Goal: Task Accomplishment & Management: Manage account settings

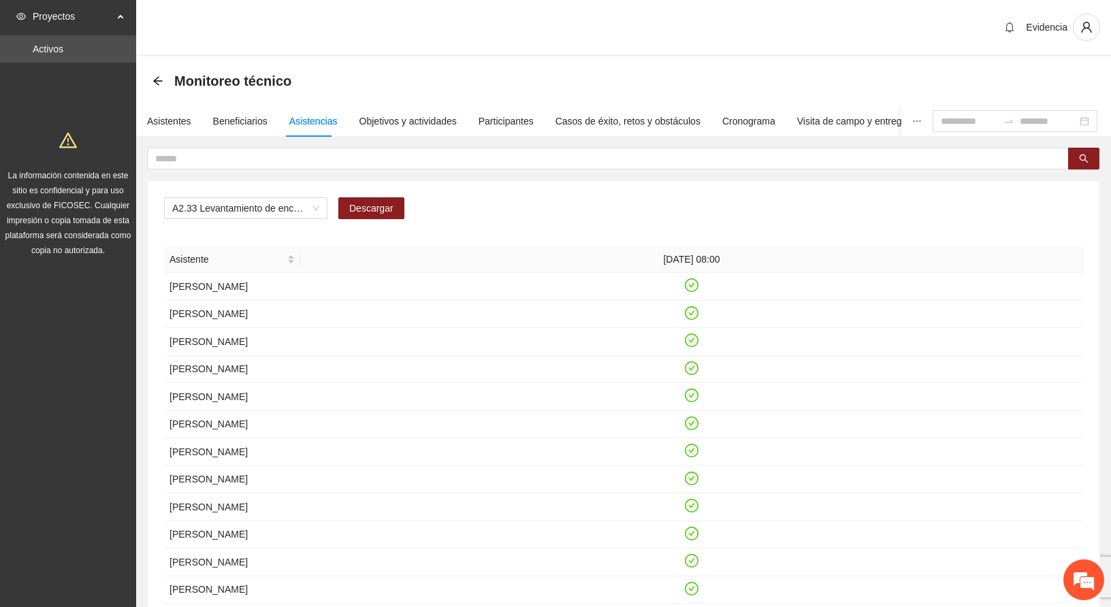
click at [606, 33] on div "Evidencia" at bounding box center [623, 28] width 975 height 56
click at [312, 205] on span "A2.33 Levantamiento de encuestas de satisfacción para personas adultas en [GEOG…" at bounding box center [245, 208] width 147 height 20
click at [308, 209] on span "A2.33 Levantamiento de encuestas de satisfacción para personas adultas en [GEOG…" at bounding box center [245, 208] width 147 height 20
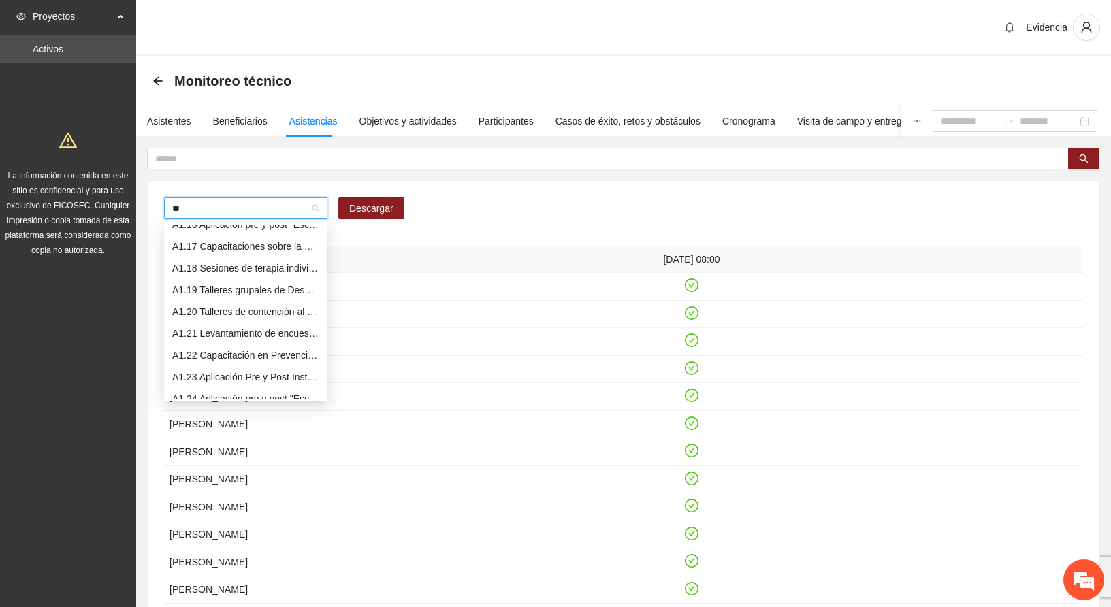
scroll to position [327, 0]
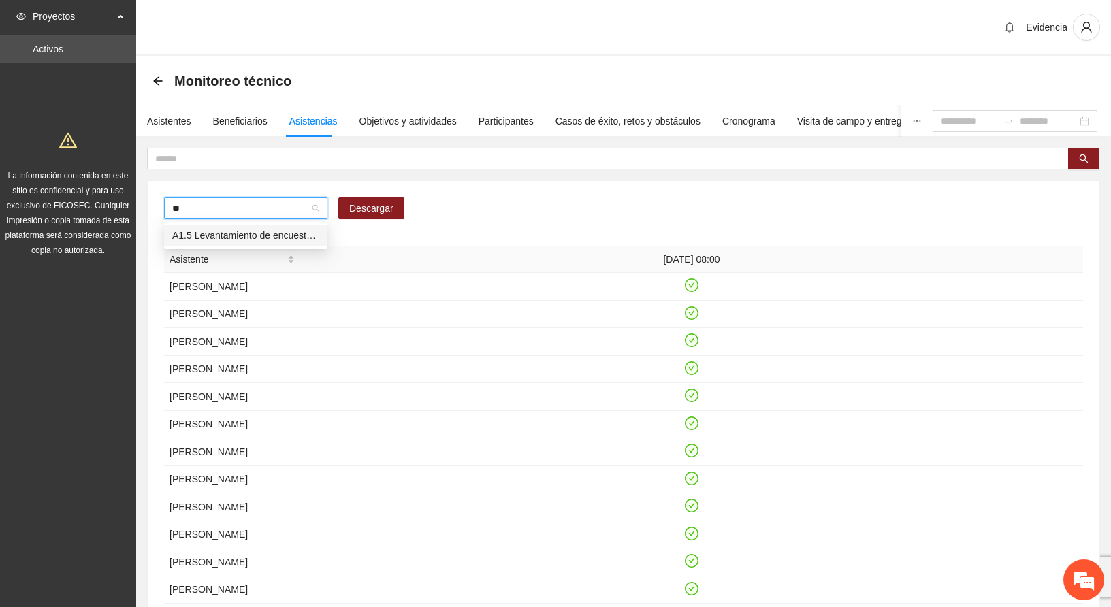
type input "***"
click at [630, 22] on div "Evidencia" at bounding box center [623, 28] width 975 height 56
click at [219, 208] on span "A1.5 Levantamiento de encuestas de satisfacción para mentoras/promotoras en [GE…" at bounding box center [245, 208] width 147 height 20
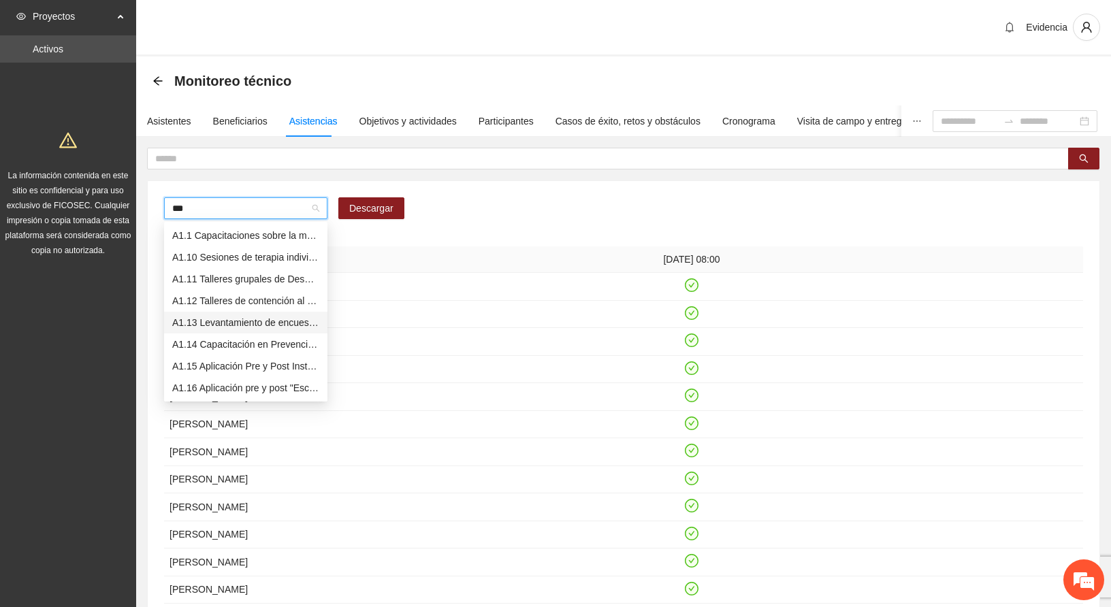
type input "****"
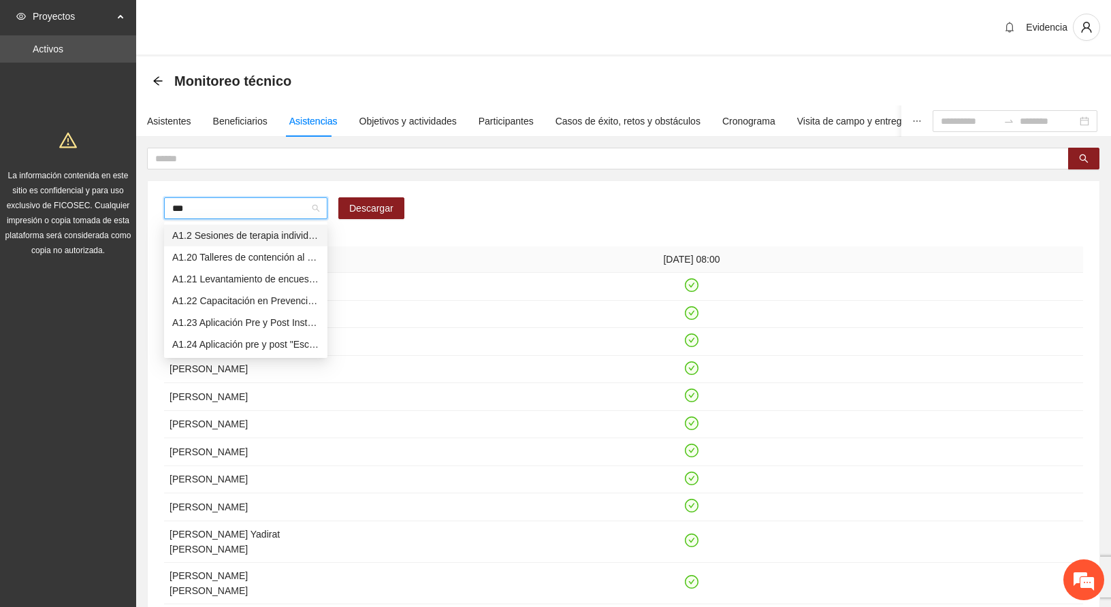
type input "****"
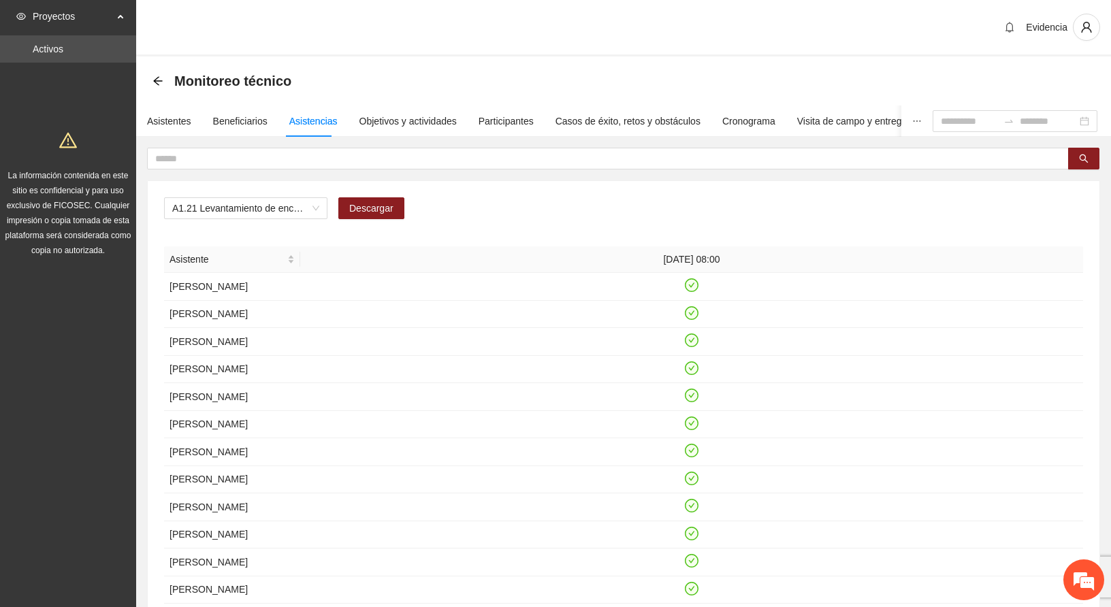
click at [764, 19] on div "Evidencia" at bounding box center [623, 28] width 975 height 56
click at [278, 203] on span "A1.21 Levantamiento de encuestas de satisfacción para mentoras/promotoras en Ri…" at bounding box center [245, 208] width 147 height 20
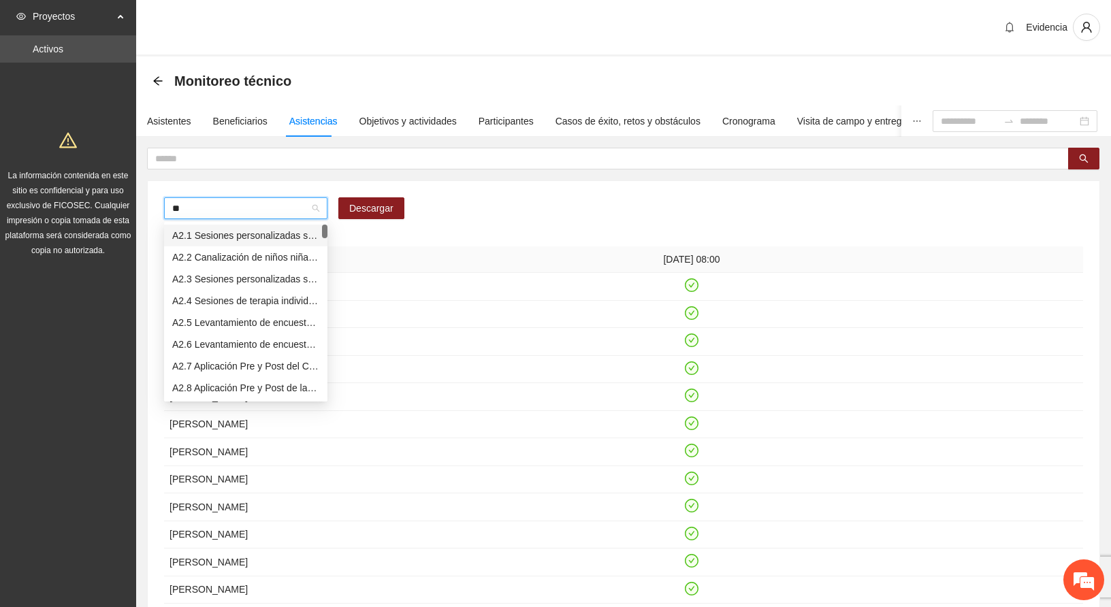
type input "***"
type input "****"
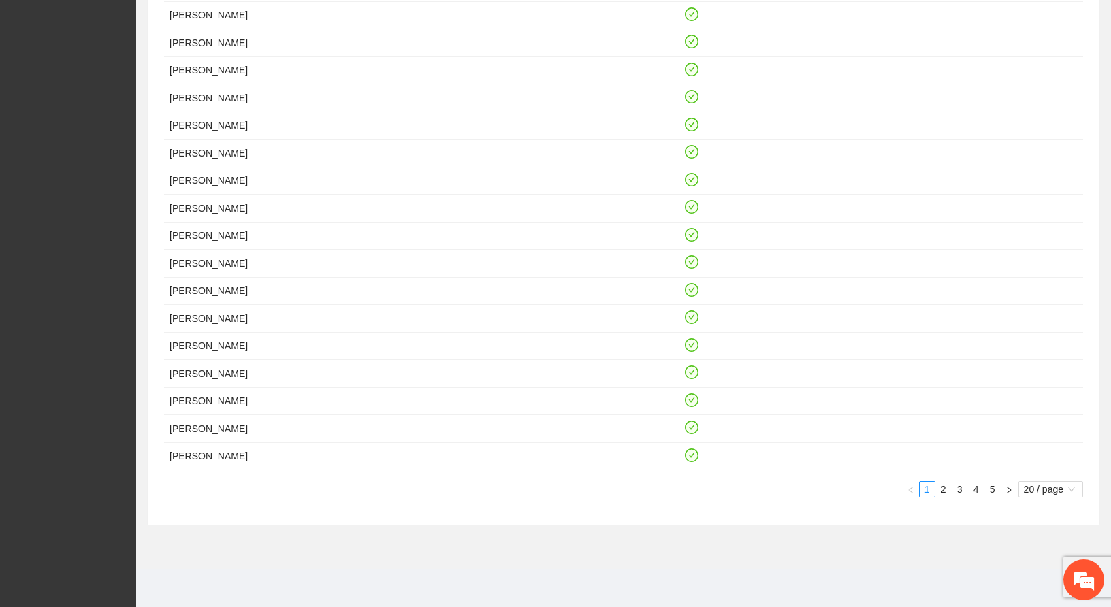
scroll to position [440, 0]
click at [1054, 490] on span "20 / page" at bounding box center [1051, 489] width 54 height 15
click at [1034, 556] on div "50 / page" at bounding box center [1051, 558] width 50 height 15
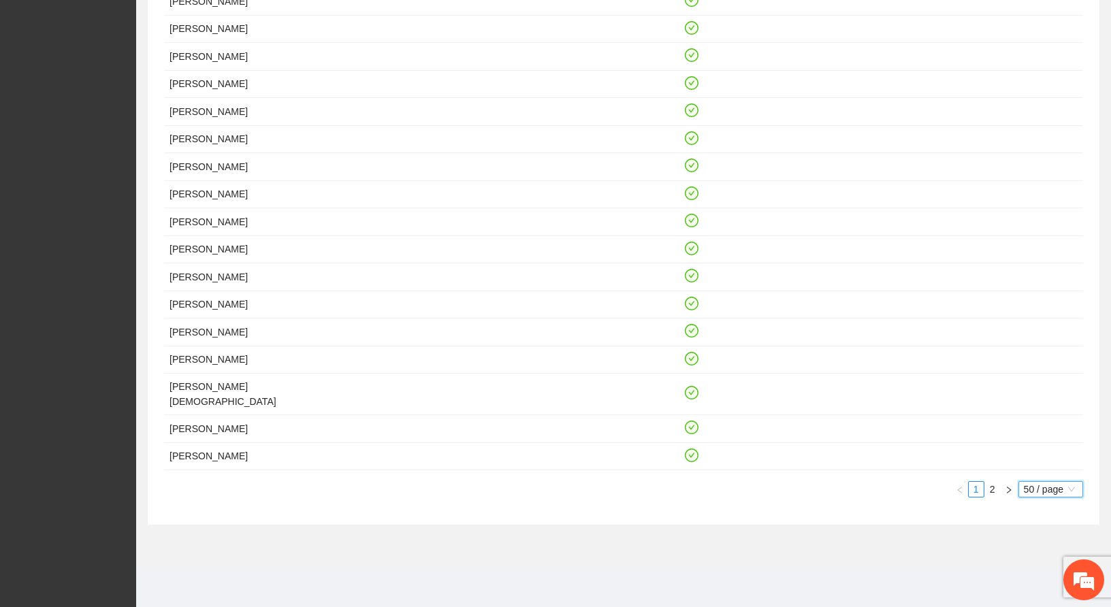
scroll to position [1410, 0]
click at [1033, 491] on span "50 / page" at bounding box center [1051, 489] width 54 height 15
click at [1038, 508] on div "10 / page" at bounding box center [1051, 514] width 50 height 15
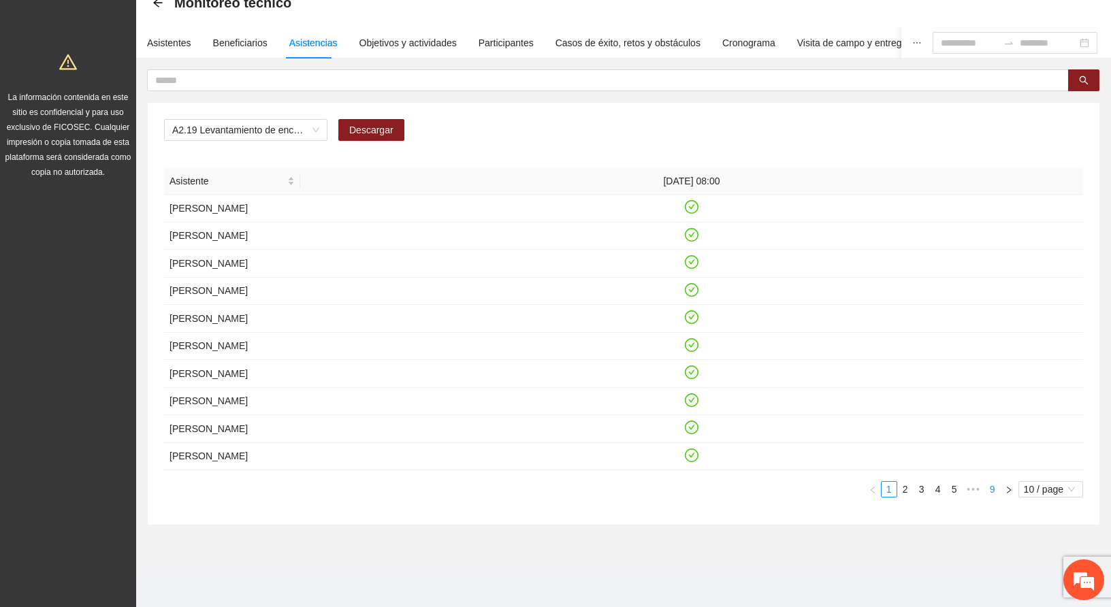
click at [991, 491] on link "9" at bounding box center [992, 489] width 15 height 15
click at [313, 120] on span "A2.19 Levantamiento de encuestas de satisfacción para niños, niñas y adolescent…" at bounding box center [245, 130] width 147 height 20
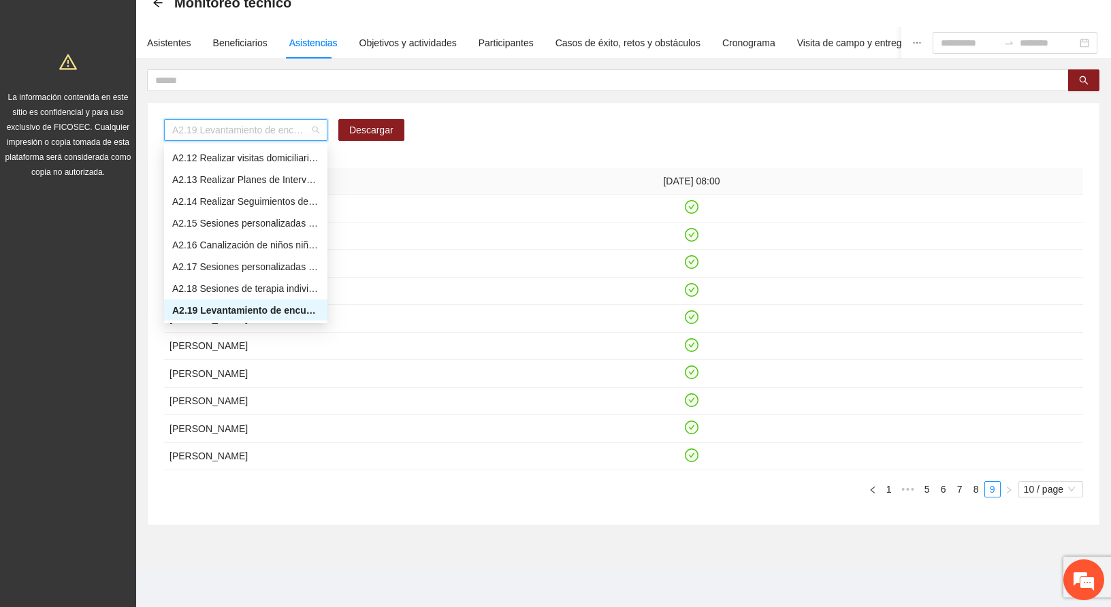
scroll to position [784, 0]
click at [261, 302] on div "A2.20 Levantamiento de encuestas de satisfacción pra personas adultas en Vistas…" at bounding box center [245, 309] width 147 height 15
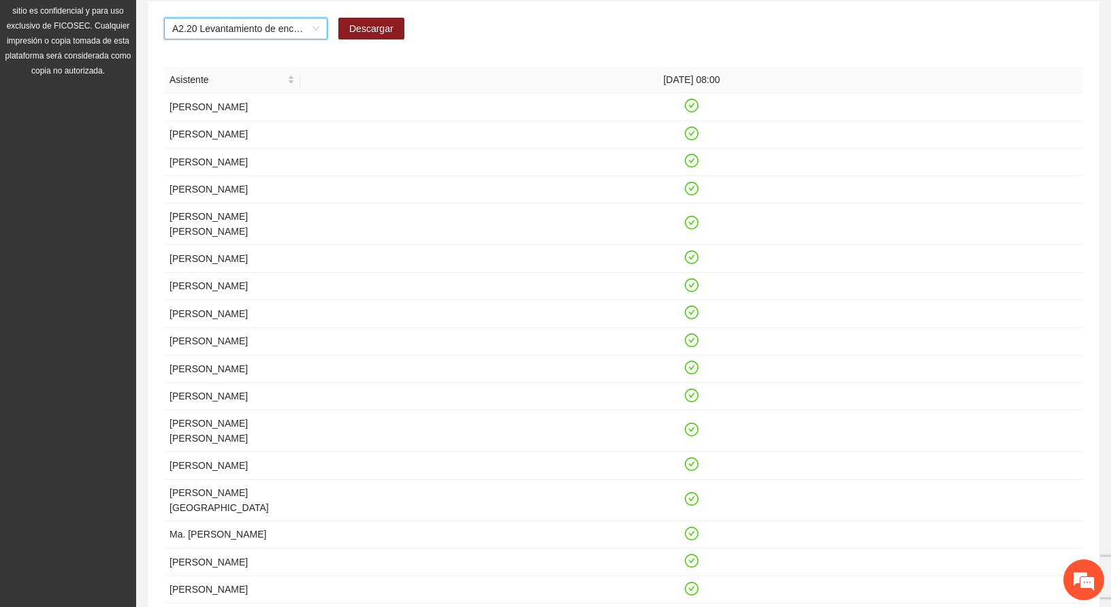
scroll to position [454, 0]
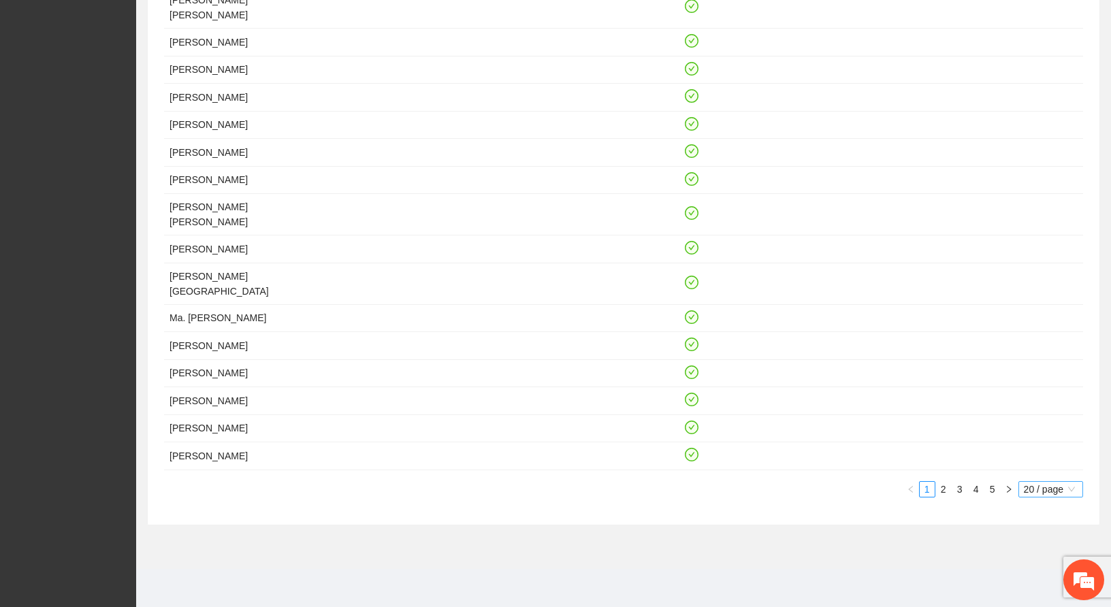
click at [1054, 490] on span "20 / page" at bounding box center [1051, 489] width 54 height 15
click at [1044, 515] on div "10 / page" at bounding box center [1051, 513] width 50 height 15
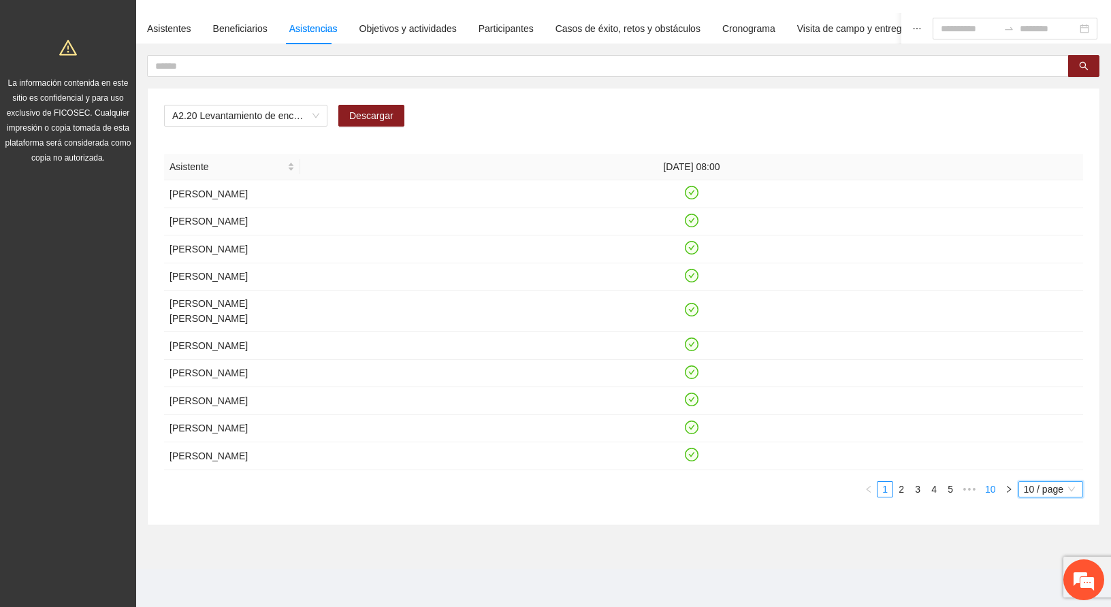
click at [989, 491] on link "10" at bounding box center [990, 489] width 19 height 15
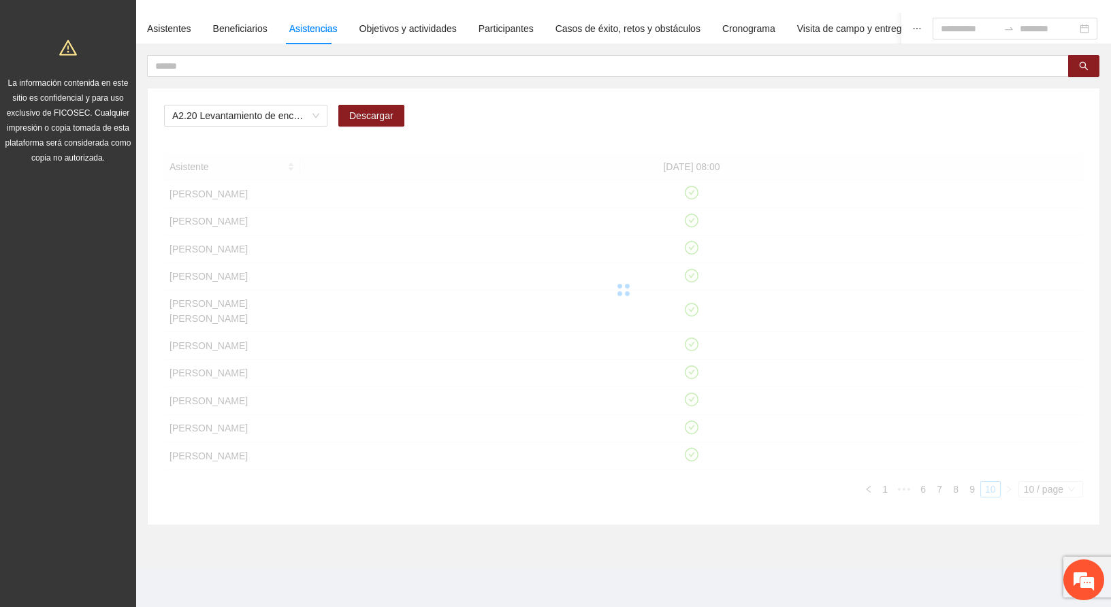
scroll to position [123, 0]
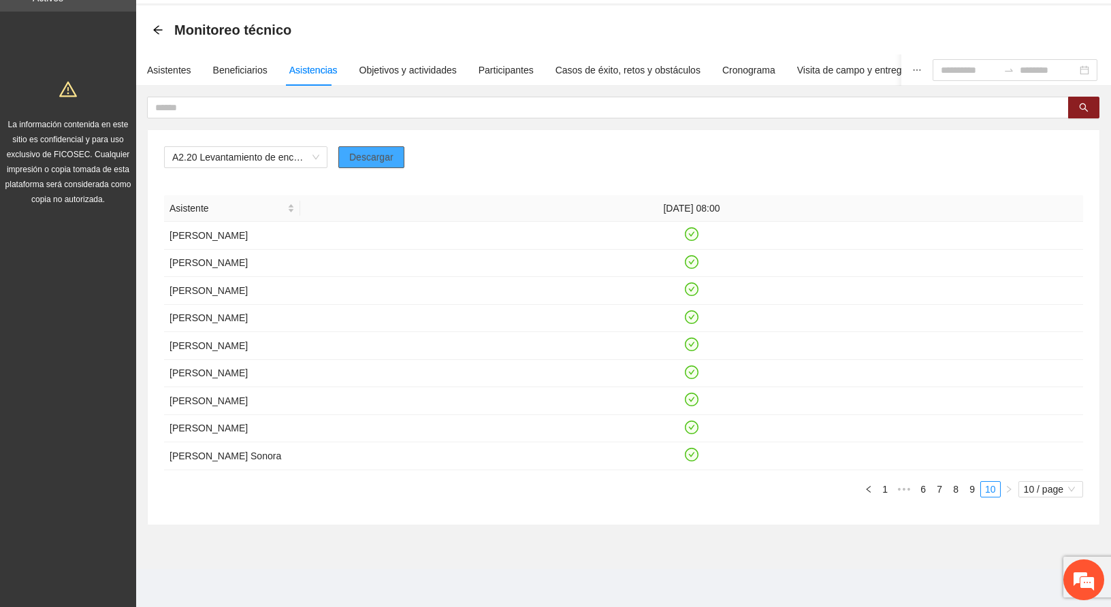
click at [392, 146] on button "Descargar" at bounding box center [371, 157] width 66 height 22
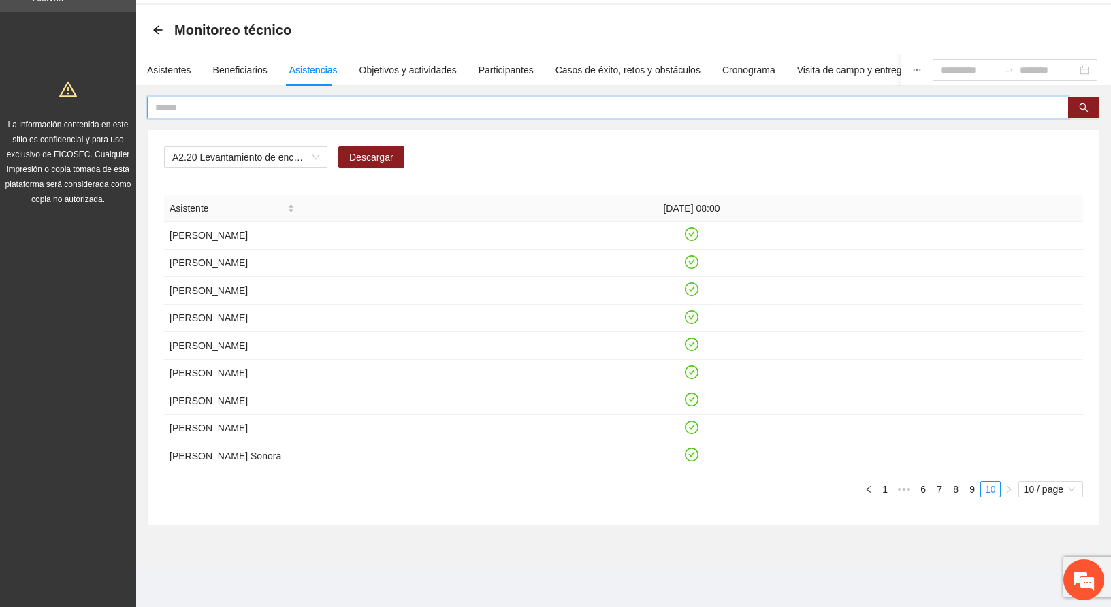
click at [278, 100] on input "text" at bounding box center [602, 107] width 894 height 15
type input "******"
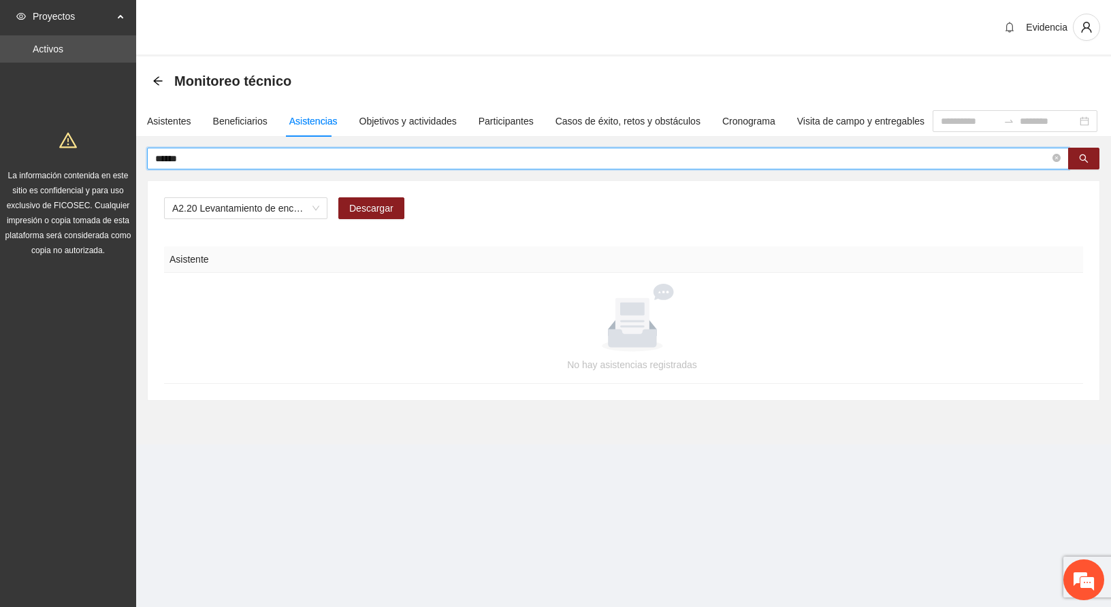
scroll to position [0, 0]
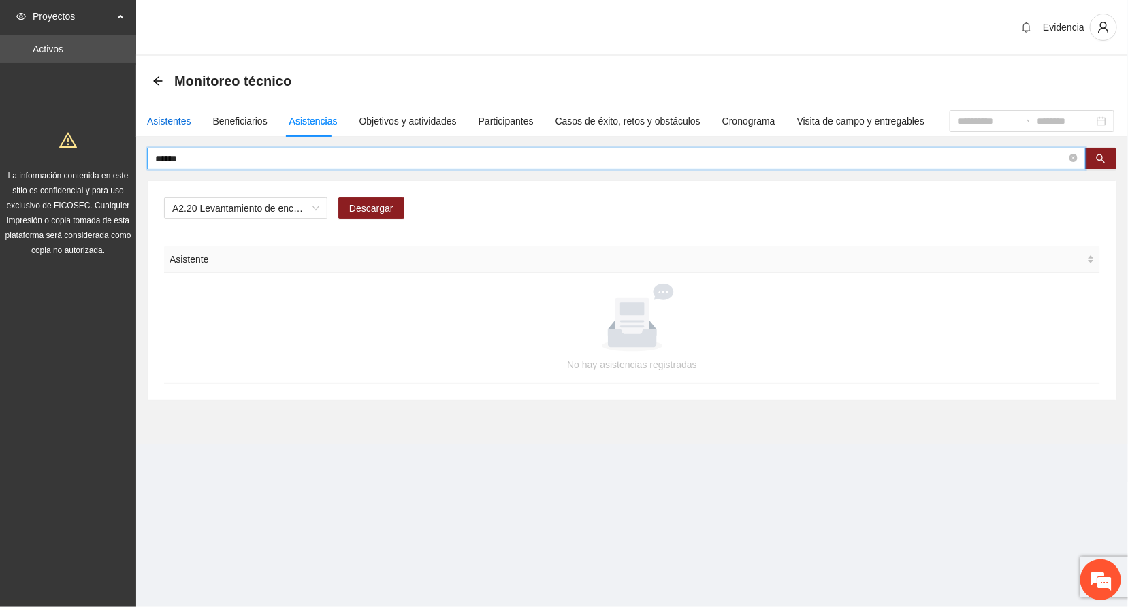
click at [165, 119] on div "Asistentes" at bounding box center [169, 121] width 44 height 15
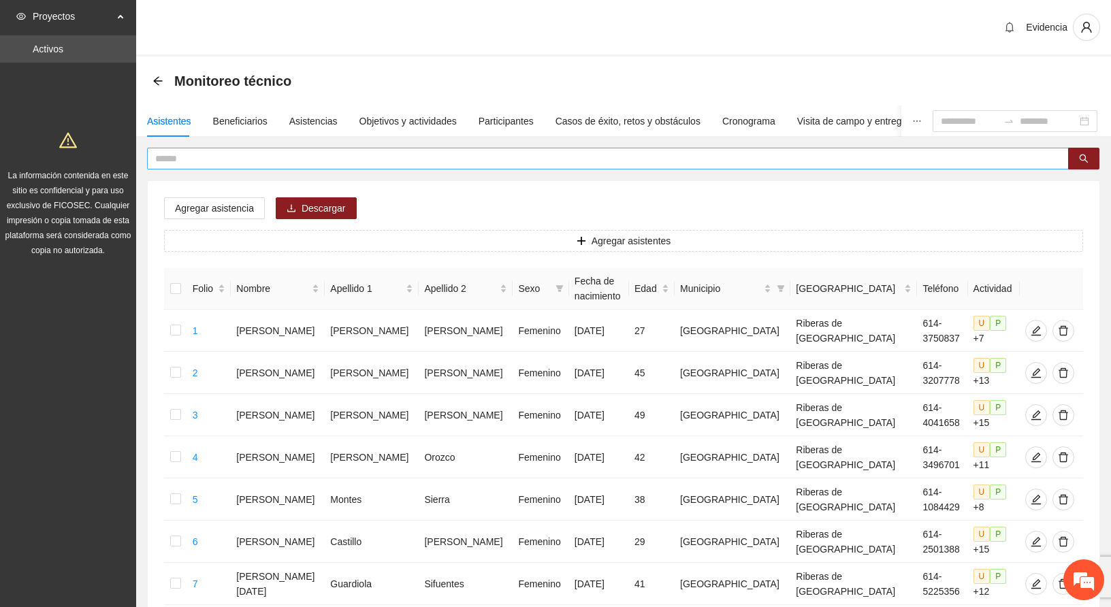
click at [207, 163] on input "text" at bounding box center [602, 158] width 894 height 15
type input "******"
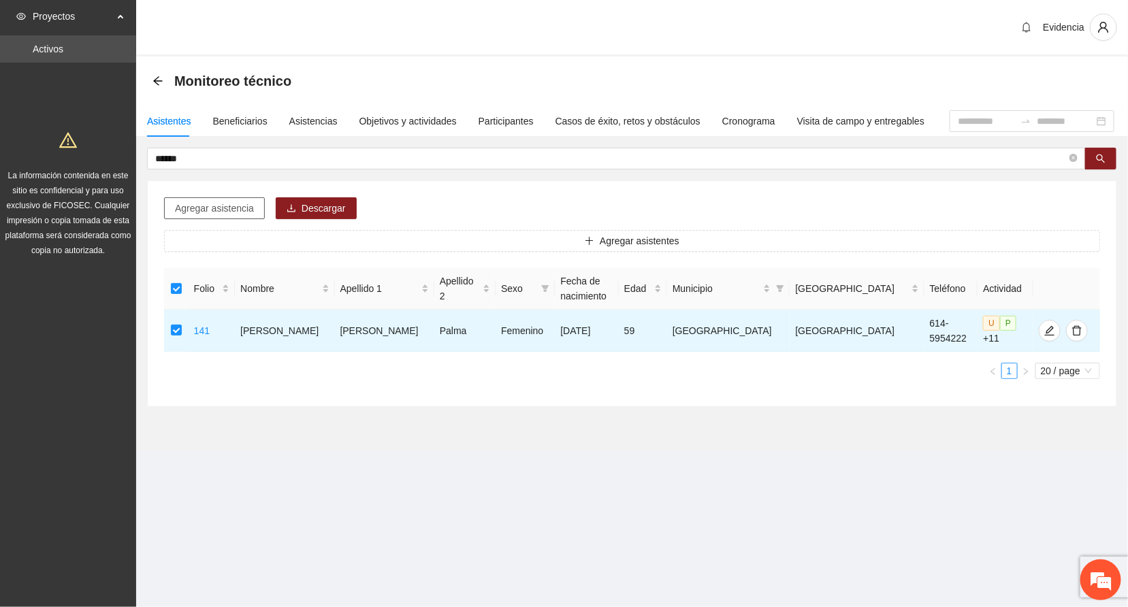
click at [233, 205] on span "Agregar asistencia" at bounding box center [214, 208] width 79 height 15
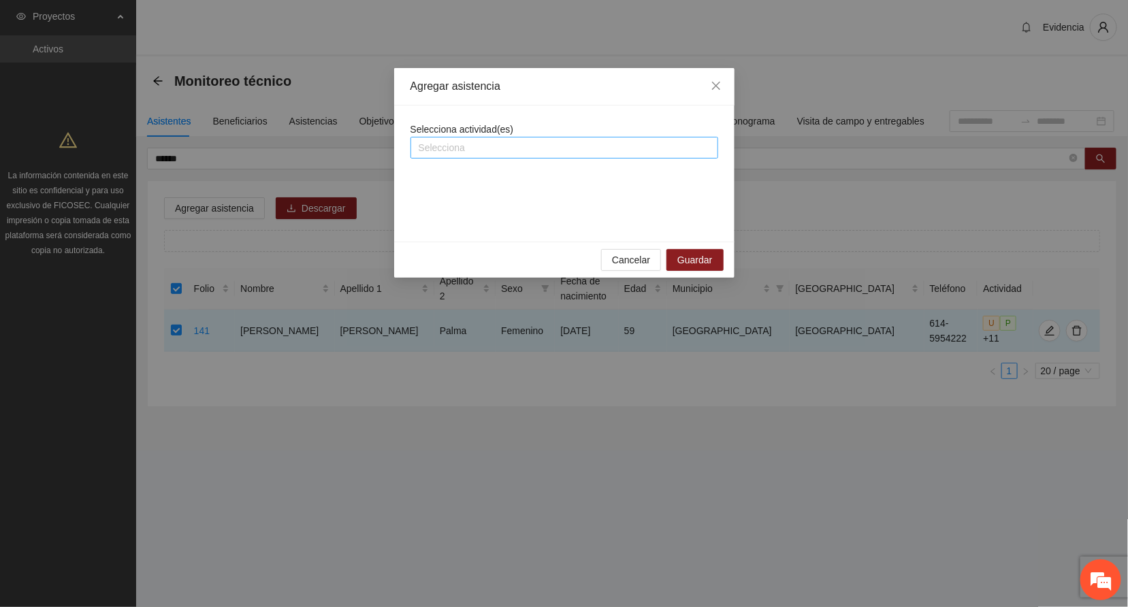
click at [455, 148] on div at bounding box center [564, 148] width 301 height 16
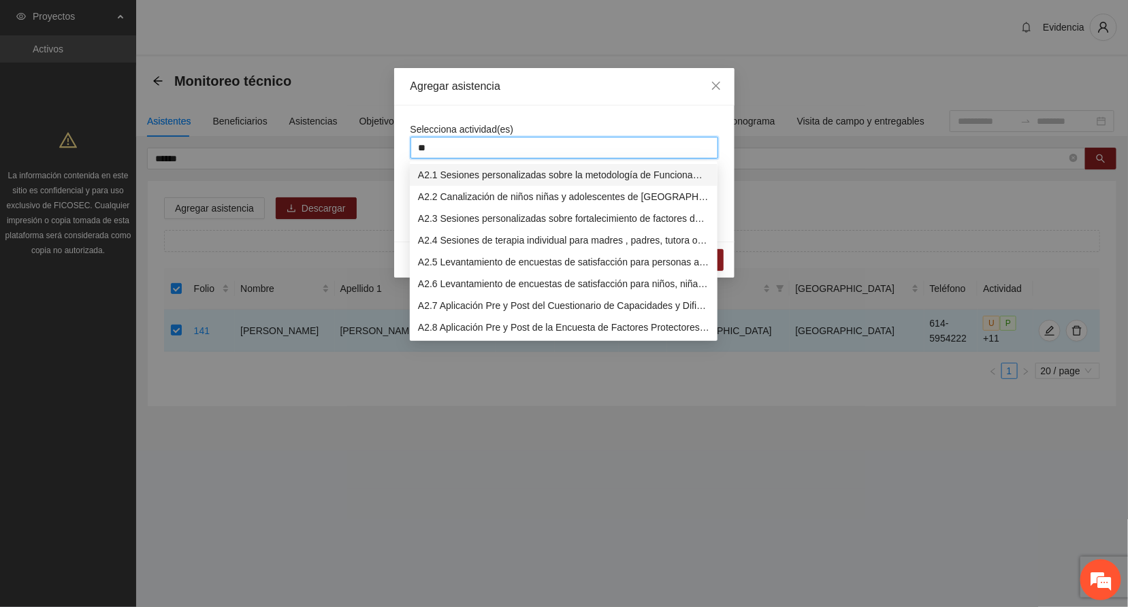
type input "**"
type input "****"
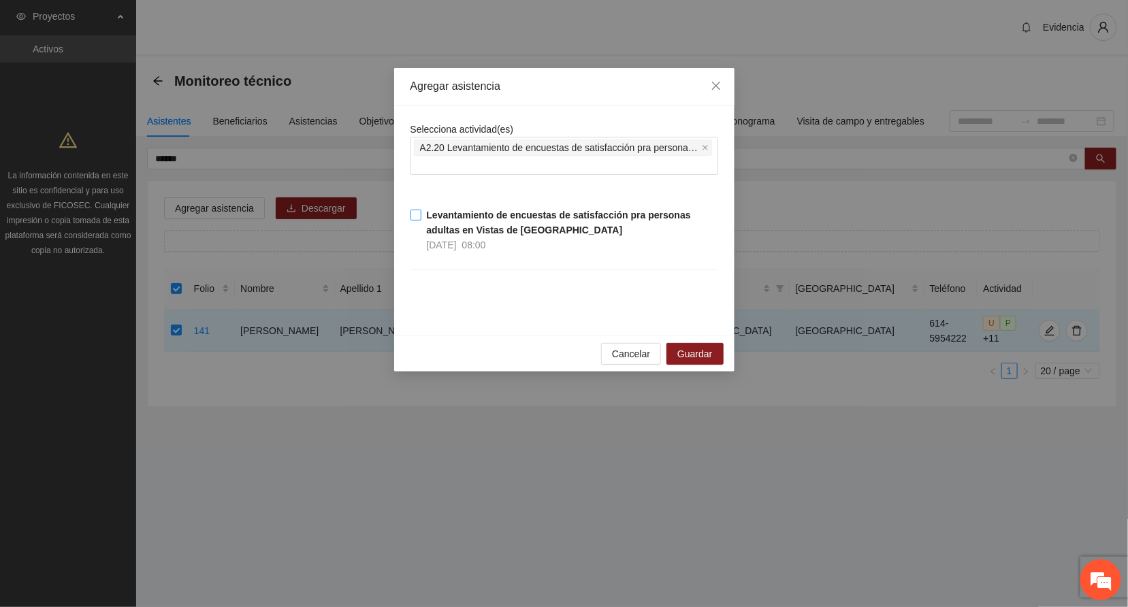
click at [433, 223] on span "Levantamiento de encuestas de satisfacción pra personas adultas en Vistas de [G…" at bounding box center [569, 230] width 297 height 45
click at [687, 353] on span "Guardar" at bounding box center [694, 353] width 35 height 15
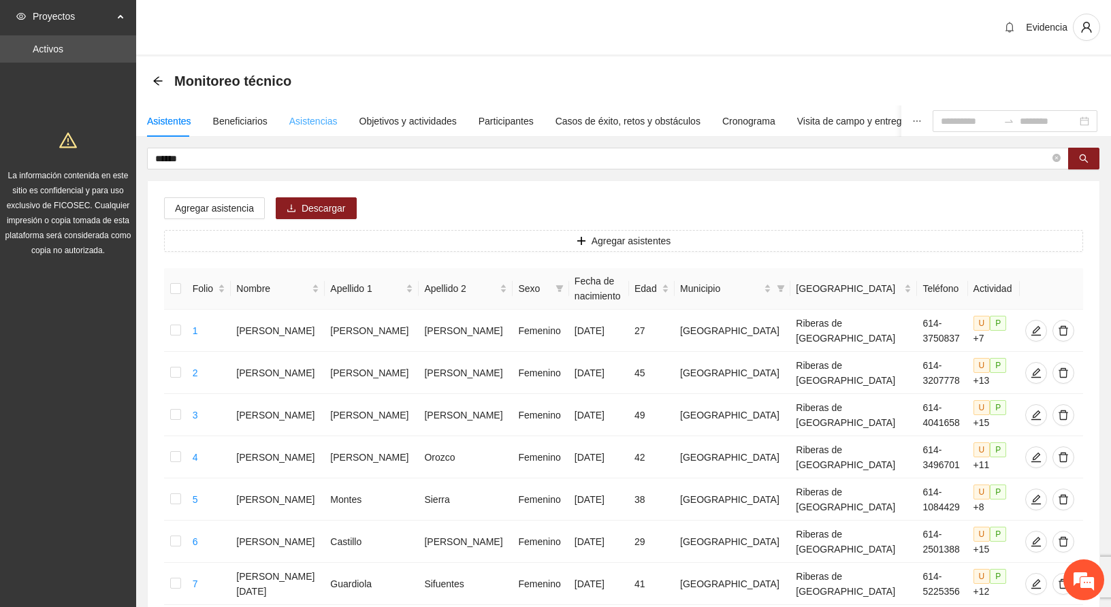
click at [304, 129] on div "Asistencias" at bounding box center [313, 120] width 48 height 31
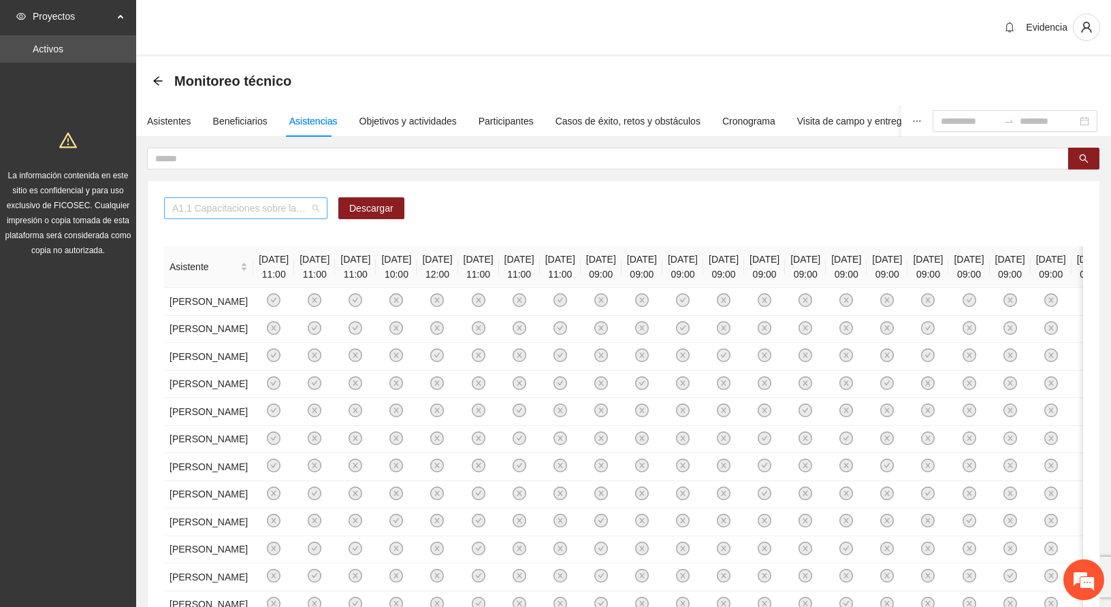
click at [282, 211] on span "A1.1 Capacitaciones sobre la metodología de funcionamiento familiar a promotora…" at bounding box center [245, 208] width 147 height 20
click at [858, 216] on div "A1.1 Capacitaciones sobre la metodología de funcionamiento familiar a promotora…" at bounding box center [623, 213] width 919 height 33
click at [317, 204] on span "A1.1 Capacitaciones sobre la metodología de funcionamiento familiar a promotora…" at bounding box center [245, 208] width 147 height 20
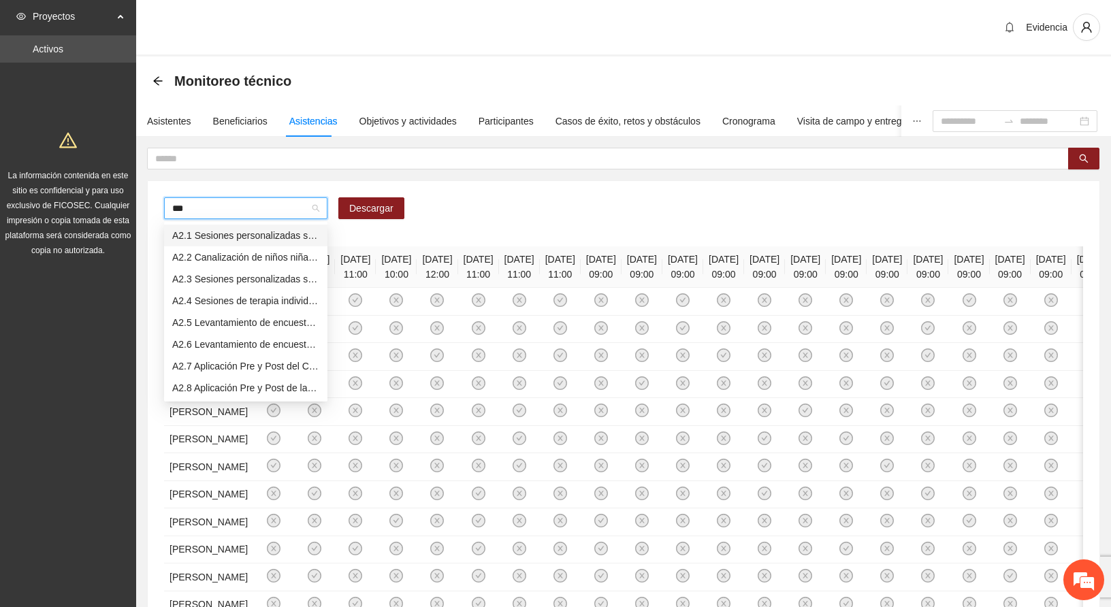
type input "****"
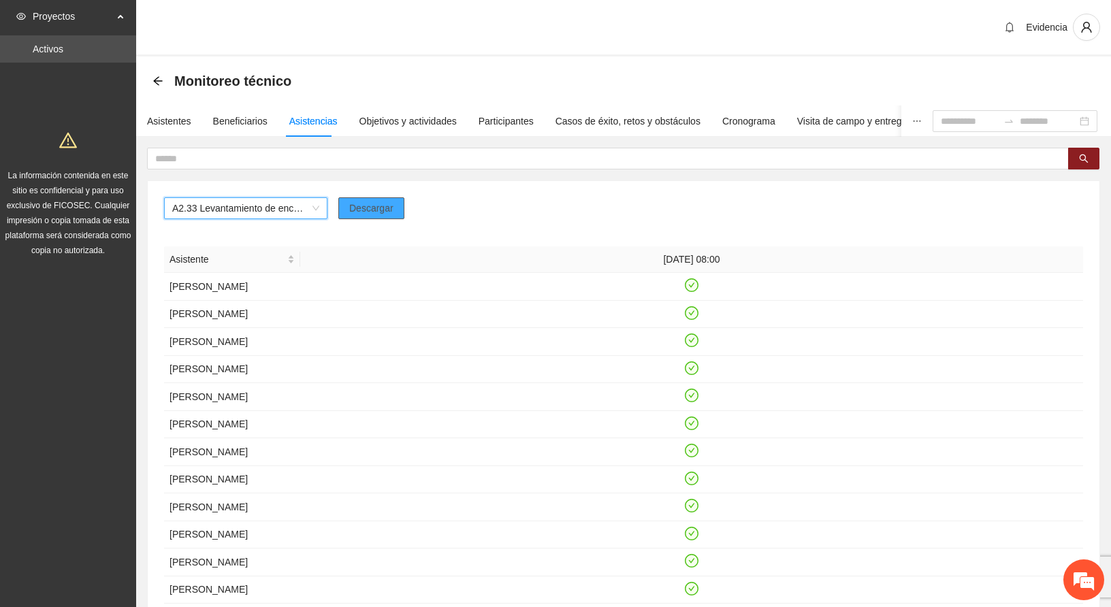
click at [374, 208] on span "Descargar" at bounding box center [371, 208] width 44 height 15
click at [321, 219] on div "A2.33 Levantamiento de encuestas de satisfacción para personas adultas en [GEOG…" at bounding box center [245, 208] width 163 height 22
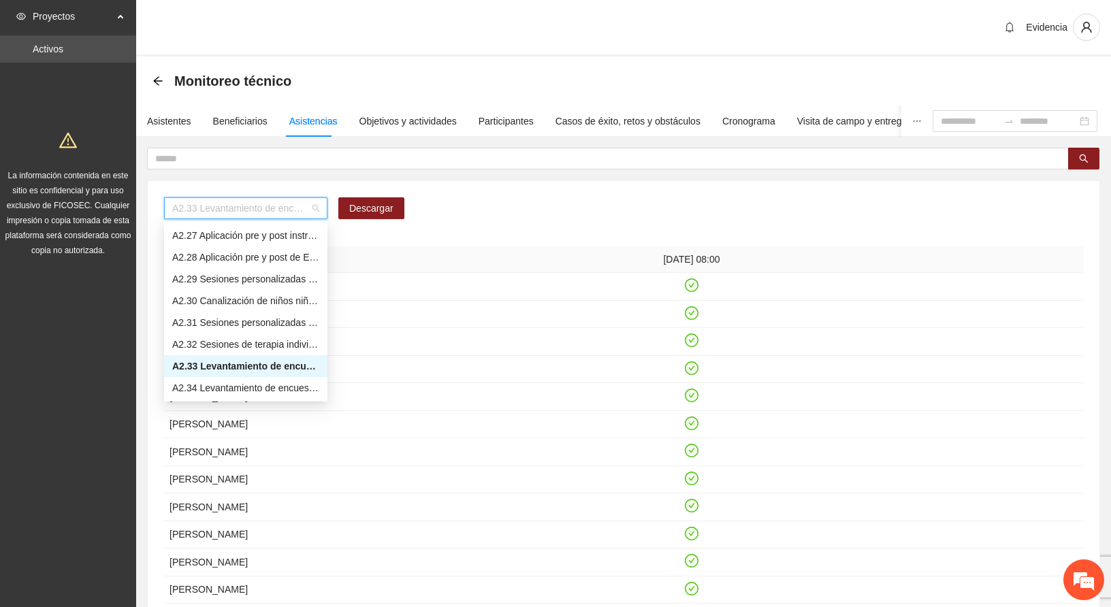
scroll to position [1018, 0]
click at [252, 362] on div "A2.34 Levantamiento de encuestas de satisfacción para niños, niñas y adolescent…" at bounding box center [245, 366] width 147 height 15
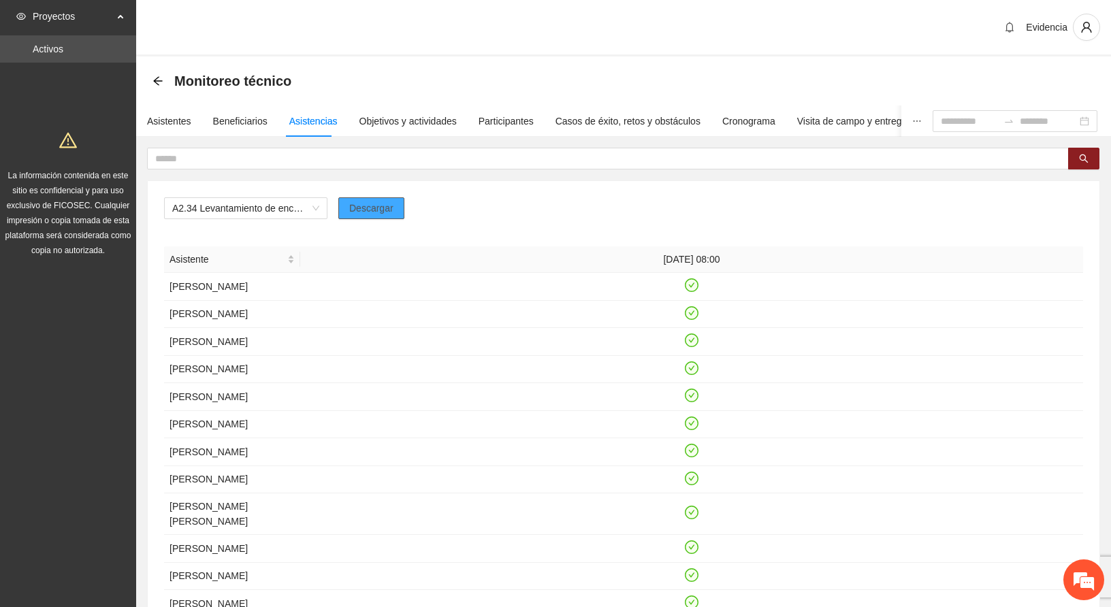
click at [382, 208] on span "Descargar" at bounding box center [371, 208] width 44 height 15
click at [319, 213] on div "A2.34 Levantamiento de encuestas de satisfacción para niños, niñas y adolescent…" at bounding box center [245, 208] width 163 height 22
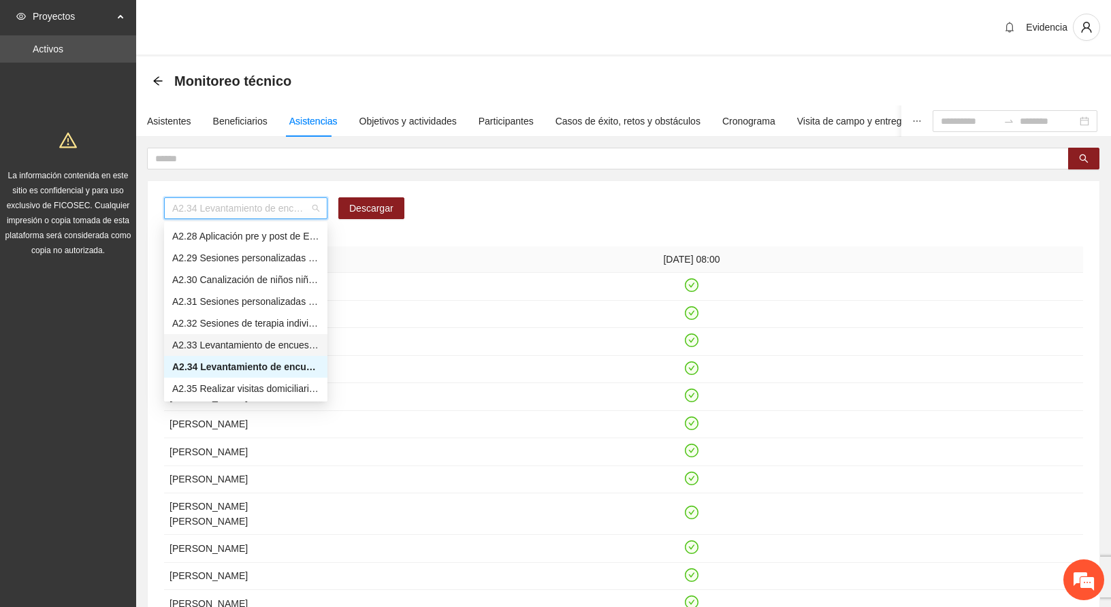
click at [245, 339] on div "A2.33 Levantamiento de encuestas de satisfacción para personas adultas en [GEOG…" at bounding box center [245, 345] width 147 height 15
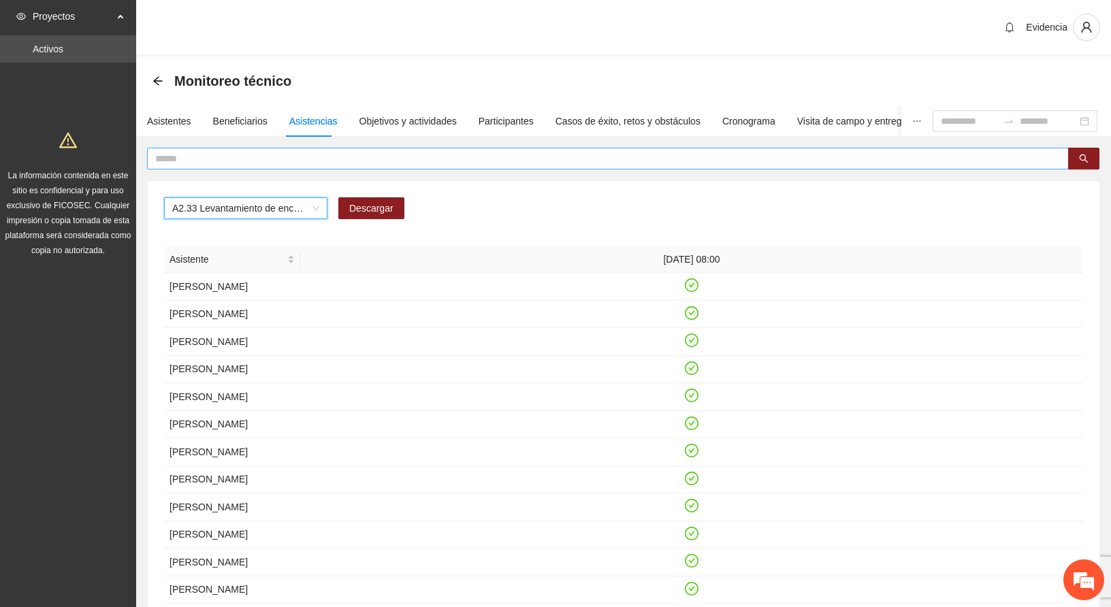
click at [278, 160] on input "text" at bounding box center [602, 158] width 894 height 15
type input "*******"
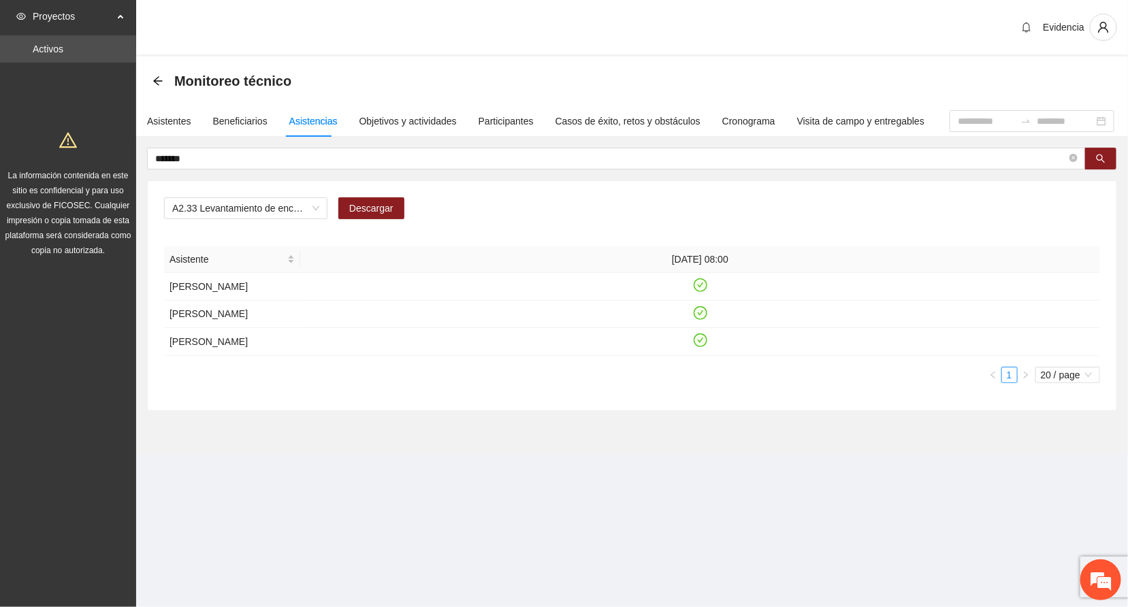
click at [1084, 88] on div "Monitoreo técnico" at bounding box center [631, 80] width 959 height 27
click at [161, 114] on div "Asistentes" at bounding box center [169, 121] width 44 height 15
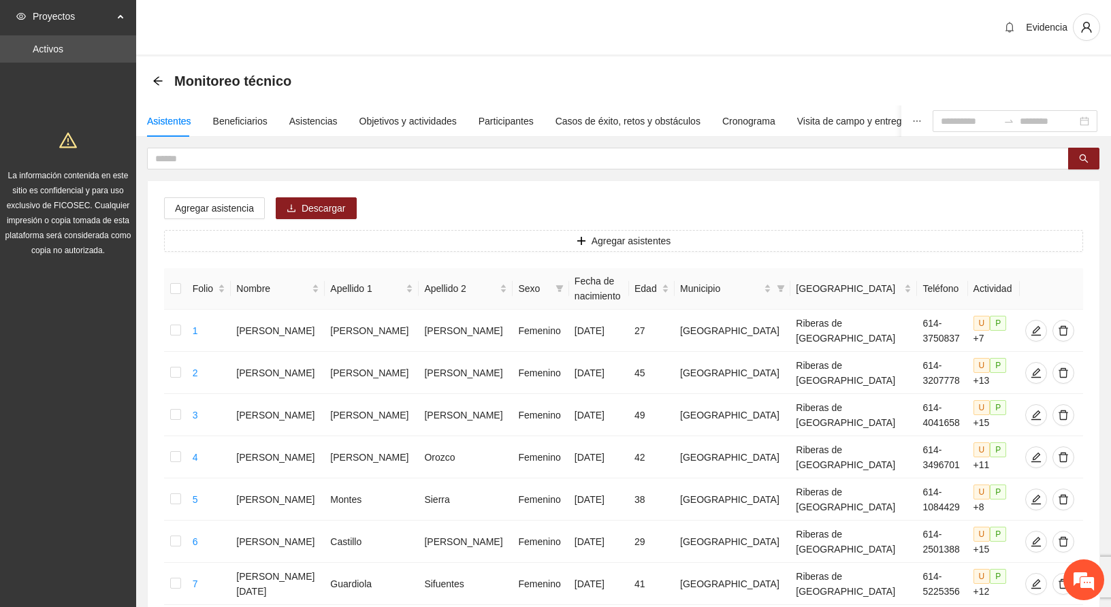
click at [1064, 76] on div "Monitoreo técnico" at bounding box center [623, 80] width 942 height 27
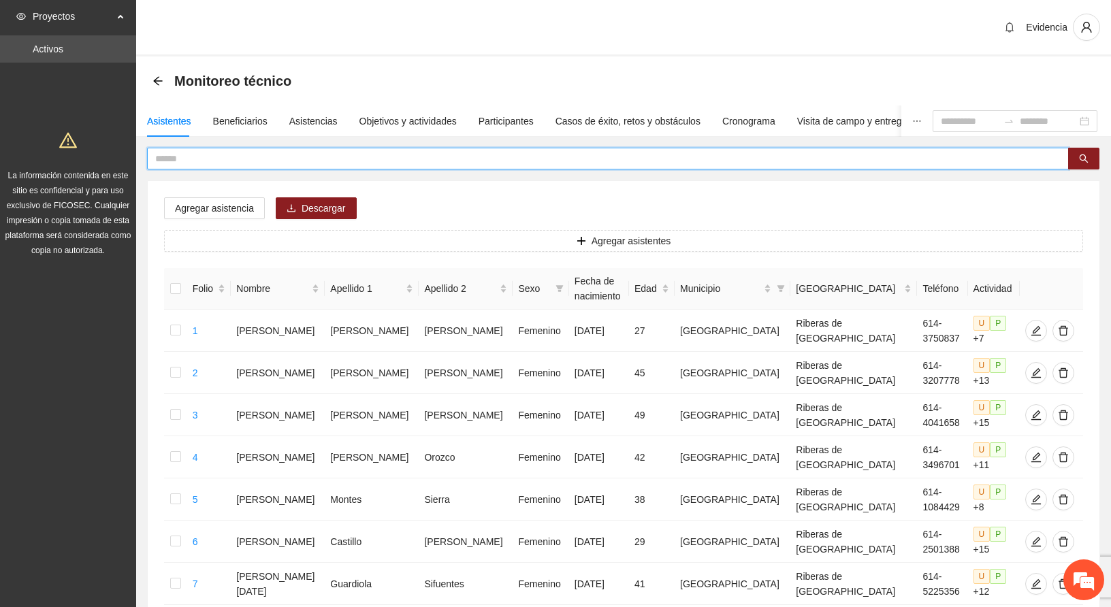
click at [216, 155] on input "text" at bounding box center [602, 158] width 894 height 15
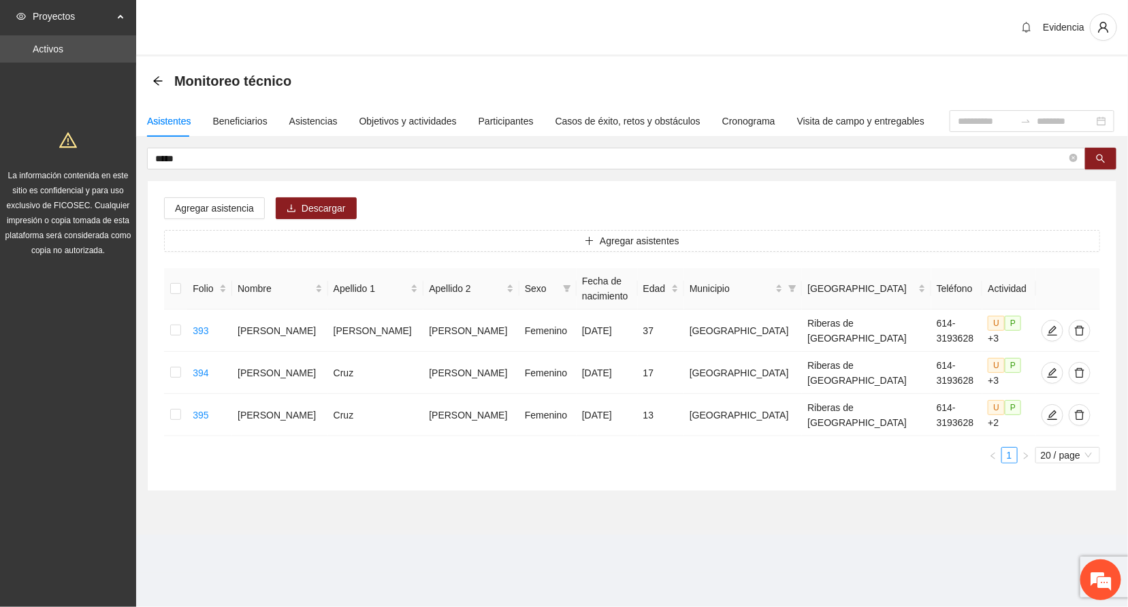
click at [1054, 88] on div "Monitoreo técnico" at bounding box center [631, 80] width 959 height 27
click at [1069, 84] on div "Monitoreo técnico" at bounding box center [631, 80] width 959 height 27
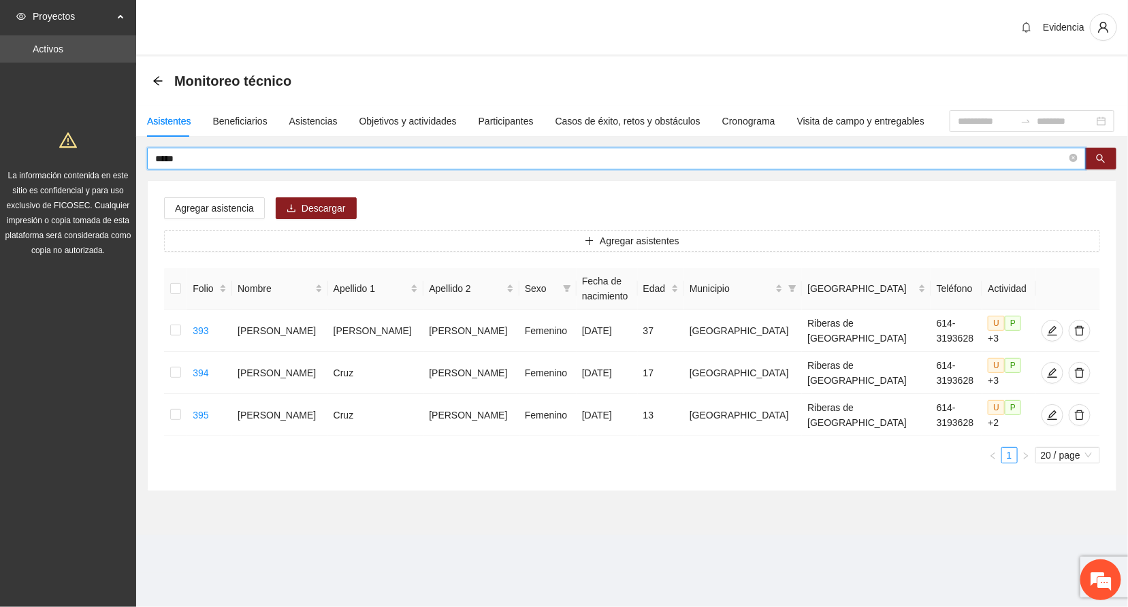
drag, startPoint x: 186, startPoint y: 156, endPoint x: 37, endPoint y: 169, distance: 149.7
click at [37, 169] on section "Proyectos Activos La información contenida en este sitio es confidencial y para…" at bounding box center [564, 303] width 1128 height 607
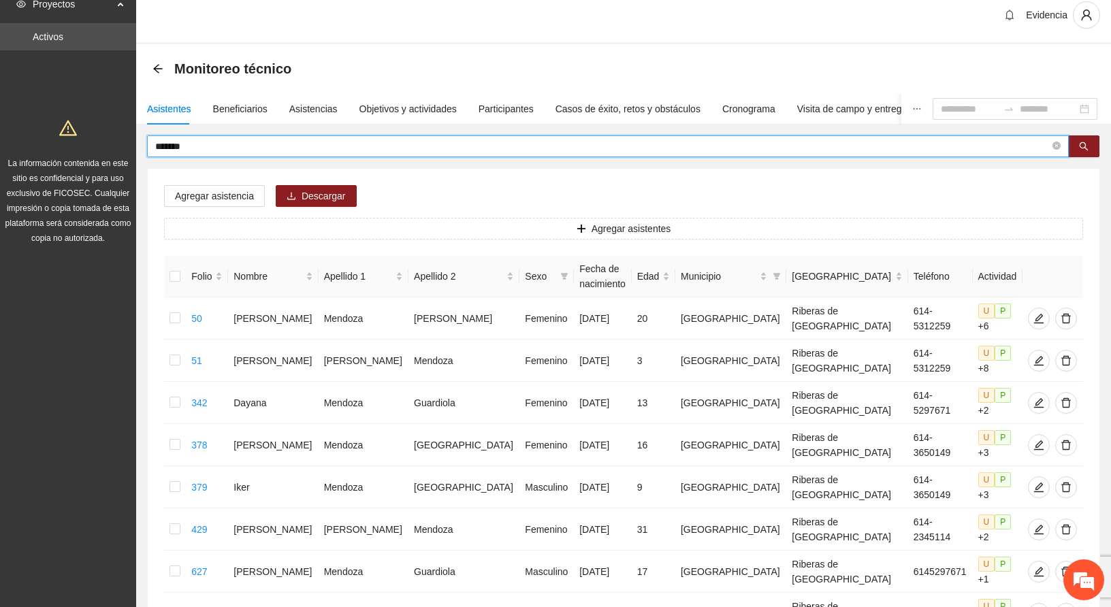
scroll to position [0, 0]
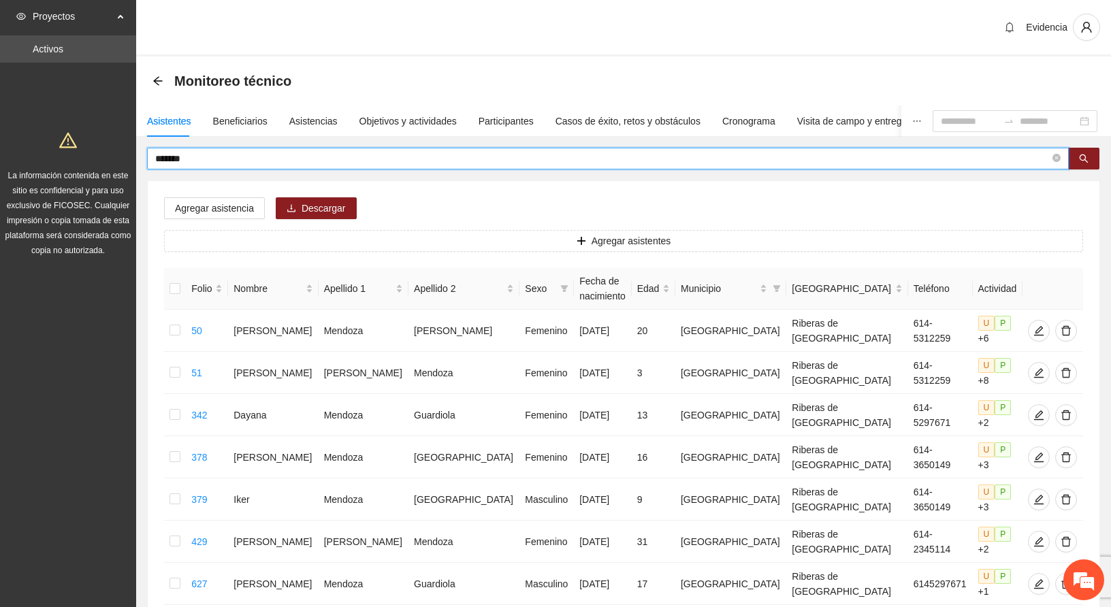
drag, startPoint x: 217, startPoint y: 159, endPoint x: 56, endPoint y: 207, distance: 168.2
click at [56, 207] on section "Proyectos Activos La información contenida en este sitio es confidencial y para…" at bounding box center [555, 603] width 1111 height 1206
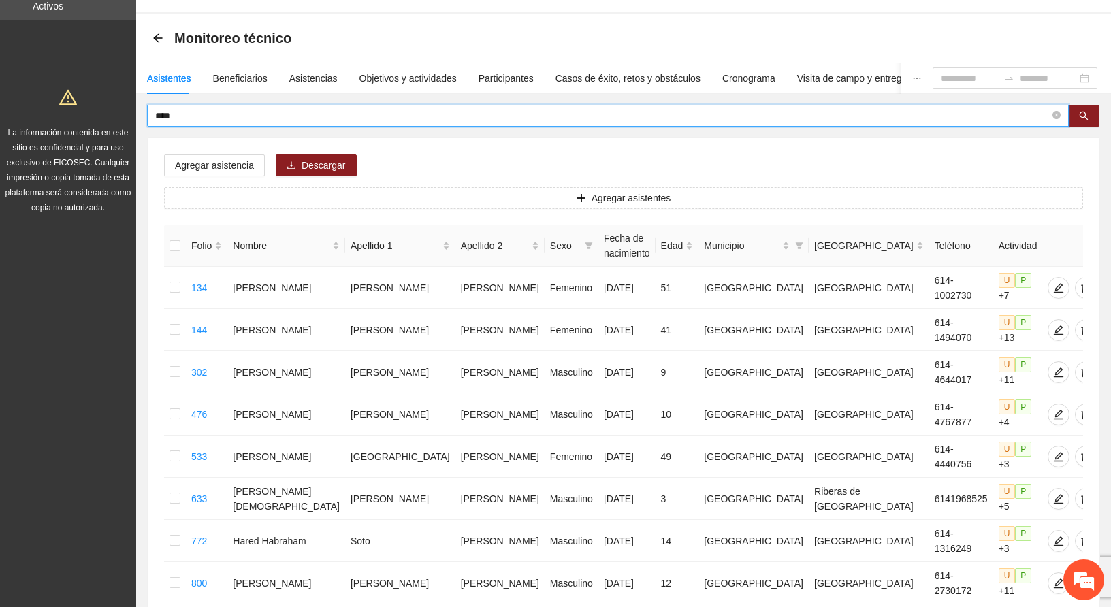
scroll to position [42, 0]
drag, startPoint x: 199, startPoint y: 117, endPoint x: 41, endPoint y: 117, distance: 157.9
click at [41, 117] on section "Proyectos Activos La información contenida en este sitio es confidencial y para…" at bounding box center [555, 413] width 1111 height 911
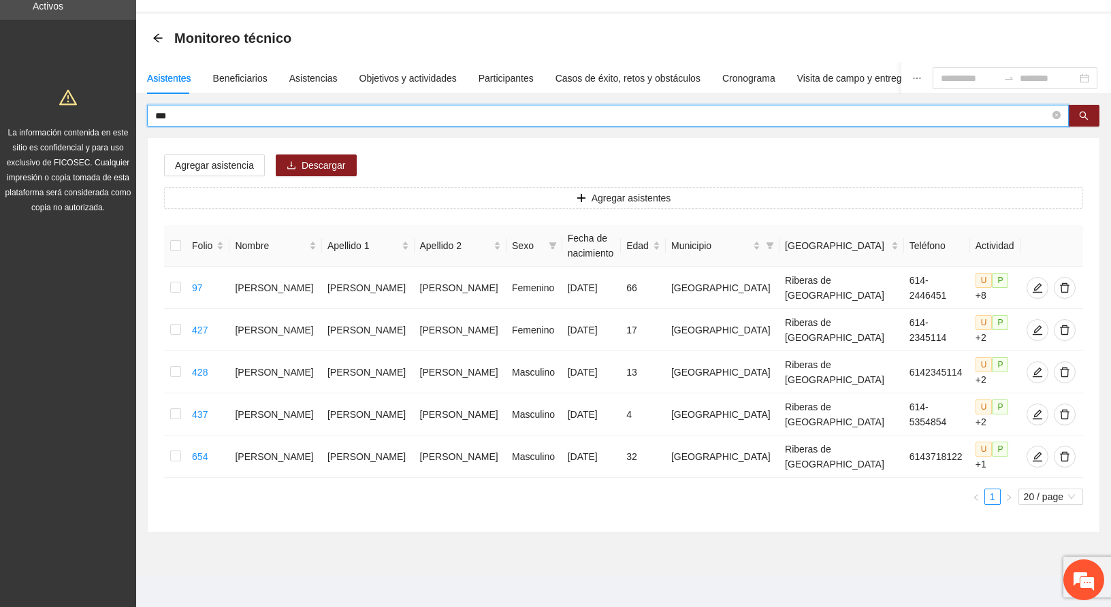
scroll to position [44, 0]
type input "*"
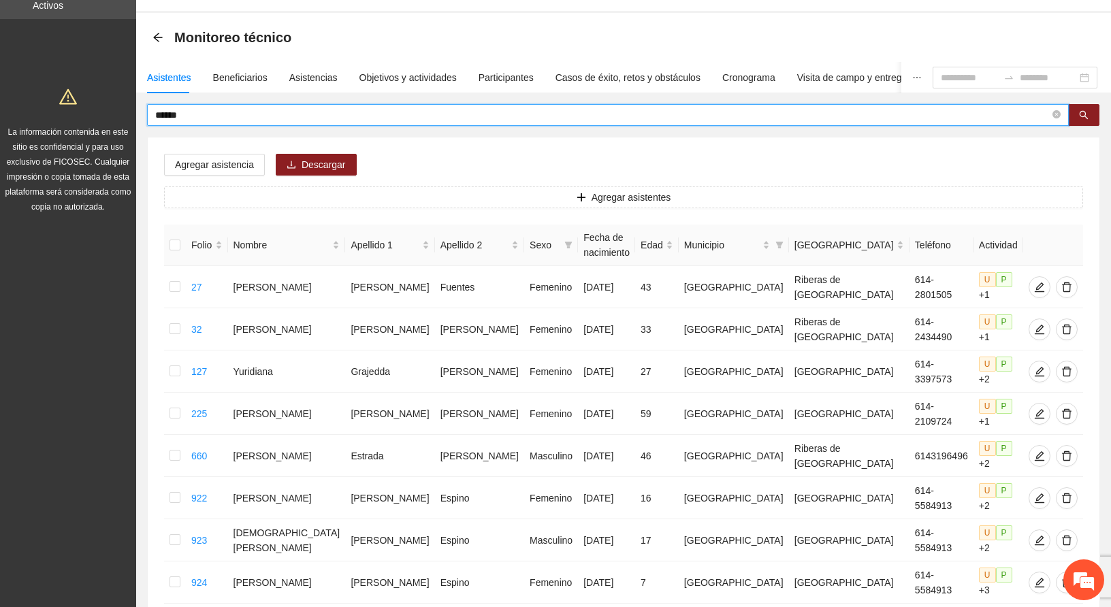
drag, startPoint x: 191, startPoint y: 116, endPoint x: 64, endPoint y: 117, distance: 126.6
click at [64, 117] on section "Proyectos Activos La información contenida en este sitio es confidencial y para…" at bounding box center [555, 453] width 1111 height 995
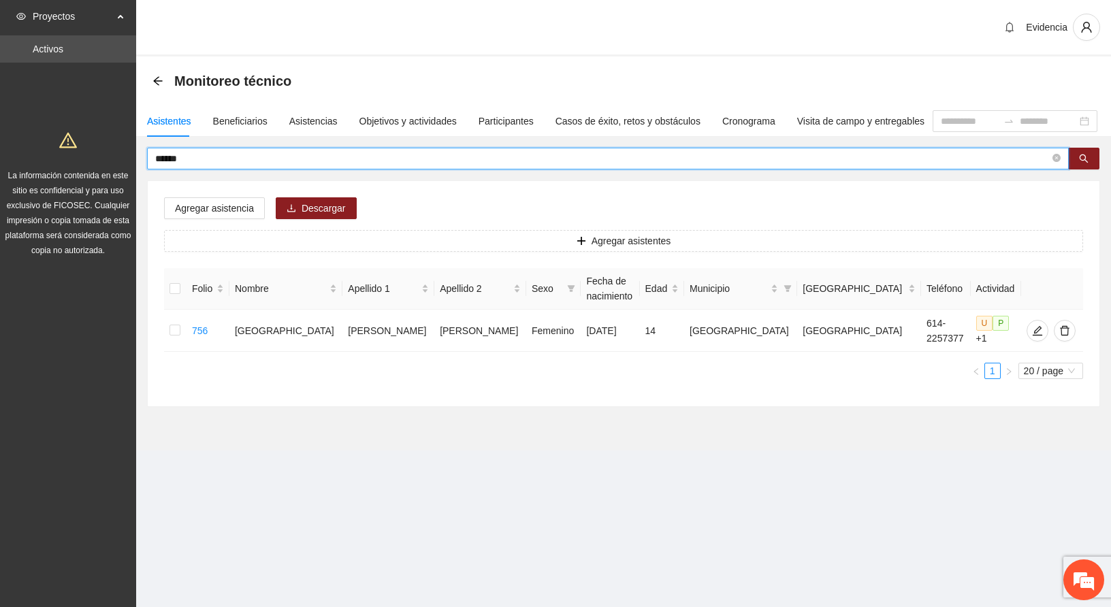
scroll to position [0, 0]
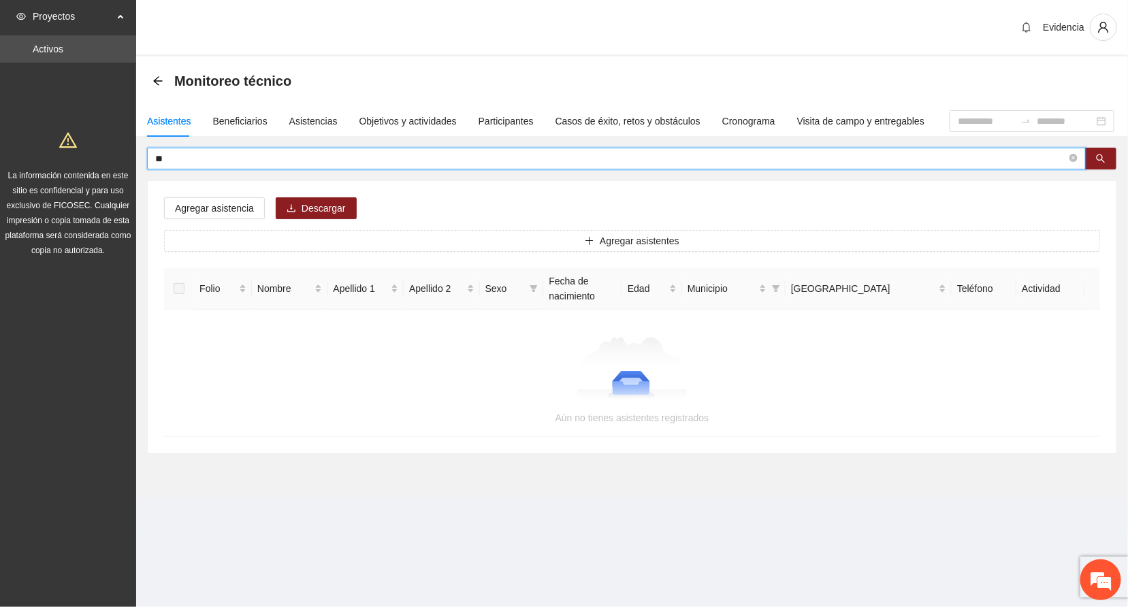
type input "*"
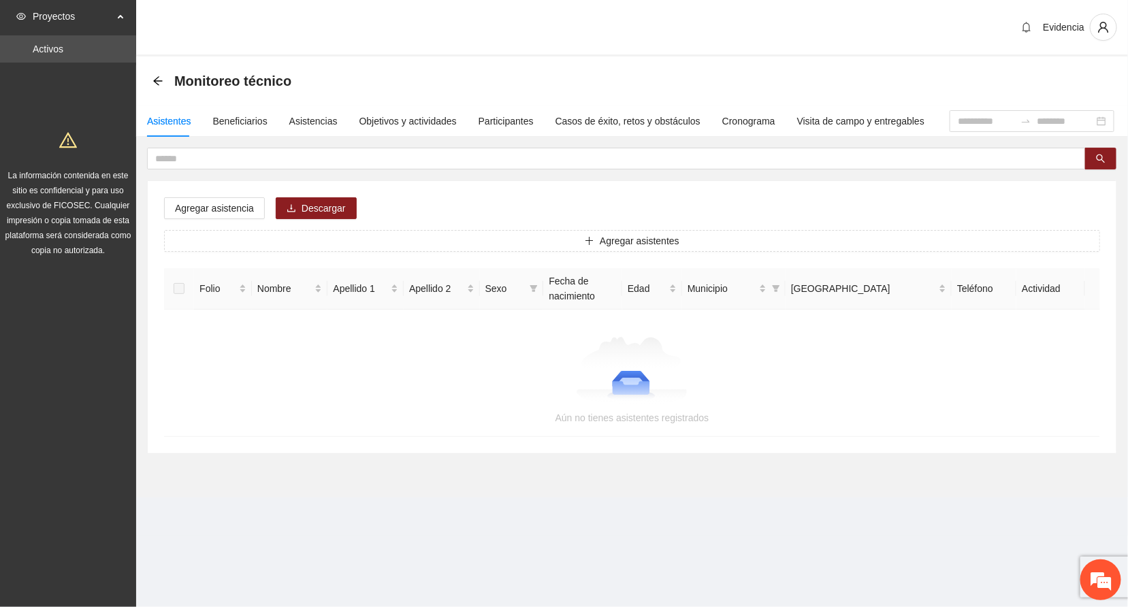
click at [1084, 84] on div "Monitoreo técnico" at bounding box center [631, 80] width 959 height 27
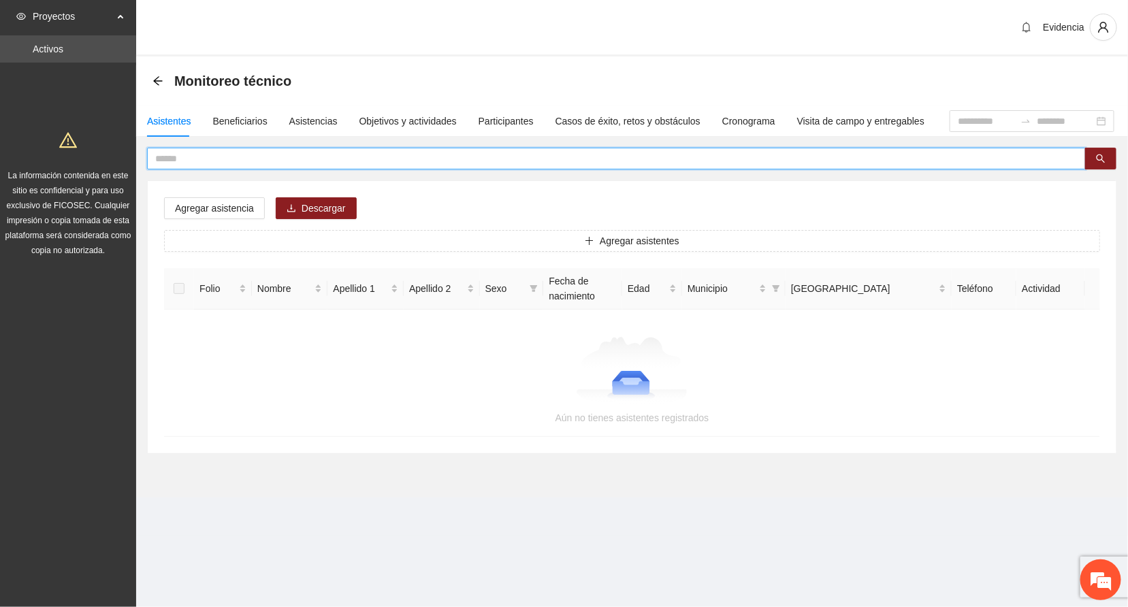
click at [229, 164] on input "text" at bounding box center [610, 158] width 911 height 15
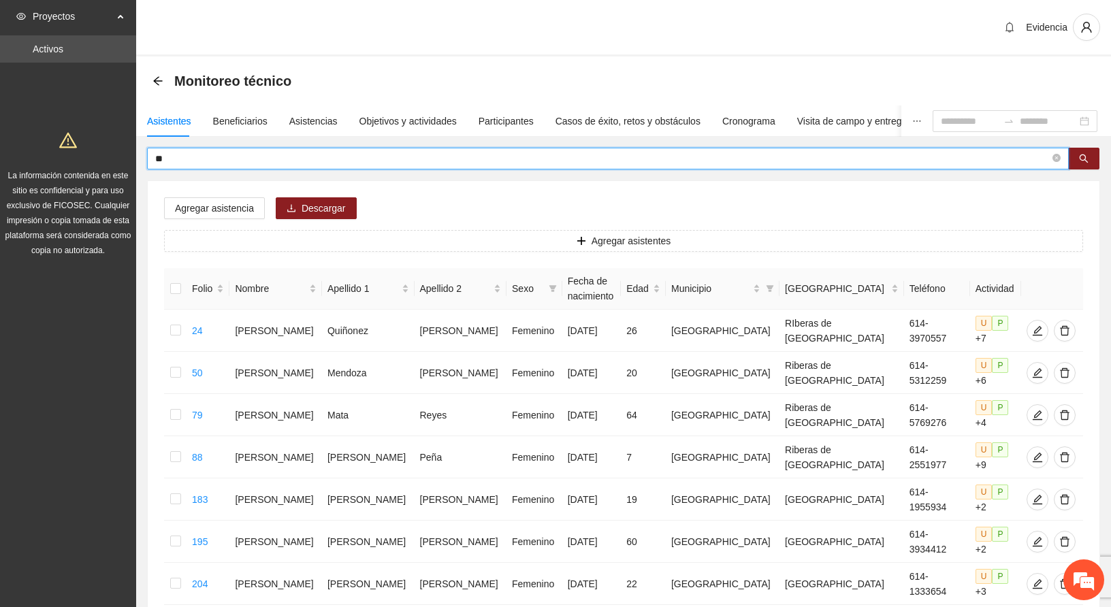
drag, startPoint x: 174, startPoint y: 154, endPoint x: -63, endPoint y: 174, distance: 237.7
click at [0, 174] on html "Proyectos Activos La información contenida en este sitio es confidencial y para…" at bounding box center [555, 303] width 1111 height 607
type input "****"
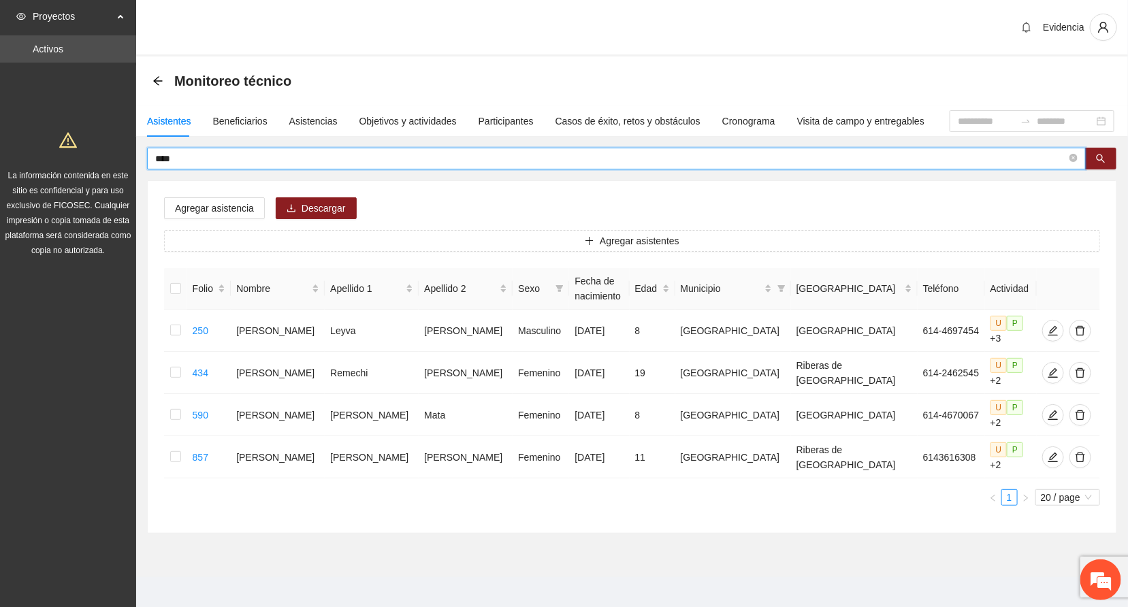
drag, startPoint x: 202, startPoint y: 160, endPoint x: 86, endPoint y: 158, distance: 115.7
click at [86, 158] on section "Proyectos Activos La información contenida en este sitio es confidencial y para…" at bounding box center [564, 307] width 1128 height 615
click at [1099, 154] on icon "search" at bounding box center [1101, 159] width 10 height 10
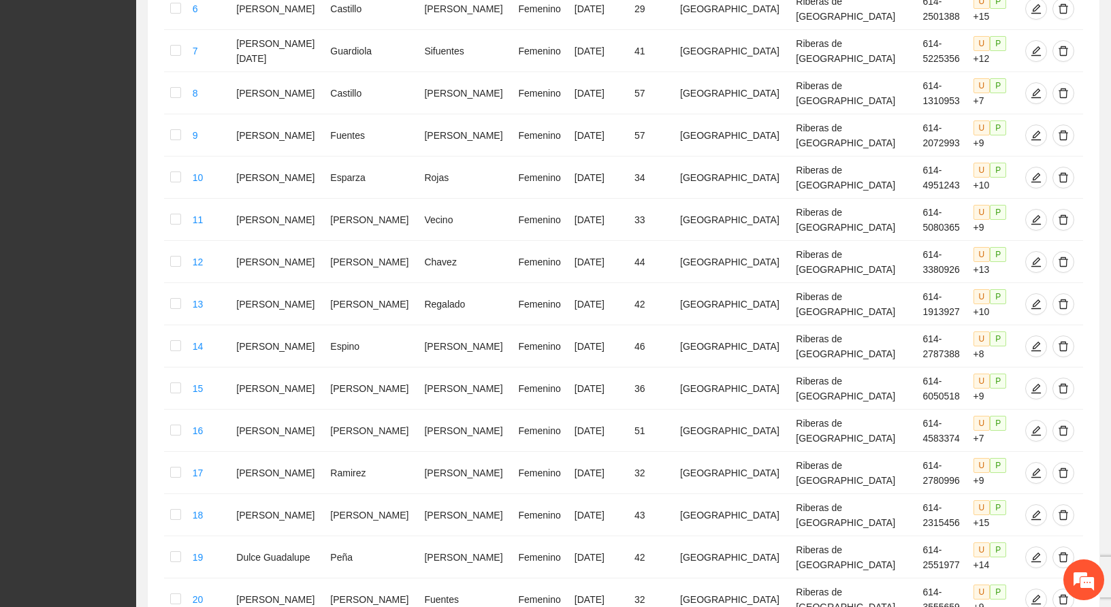
scroll to position [677, 0]
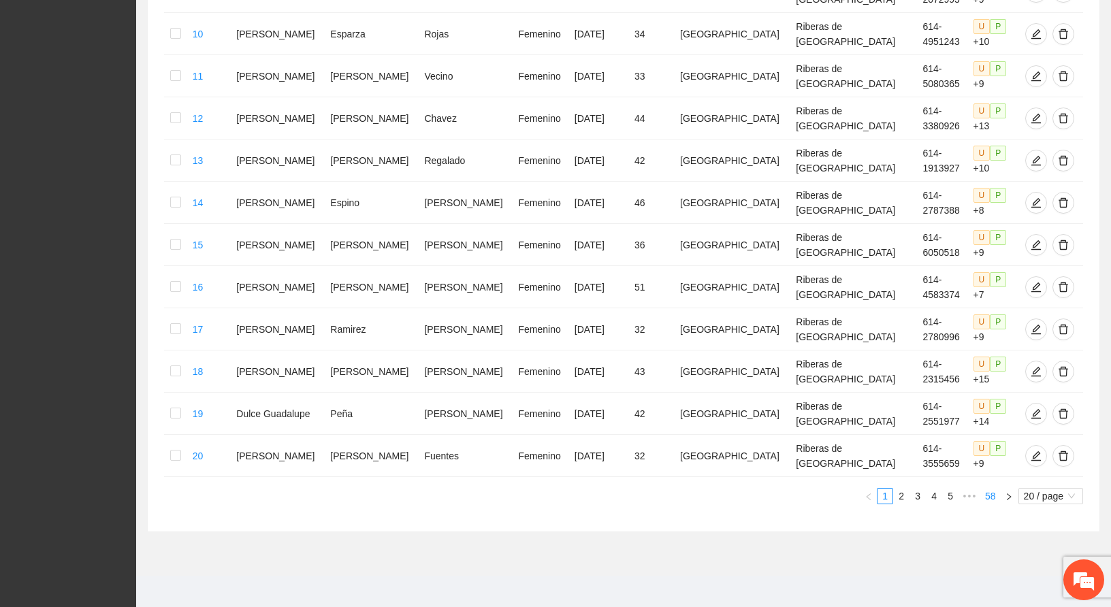
click at [987, 489] on link "58" at bounding box center [990, 496] width 19 height 15
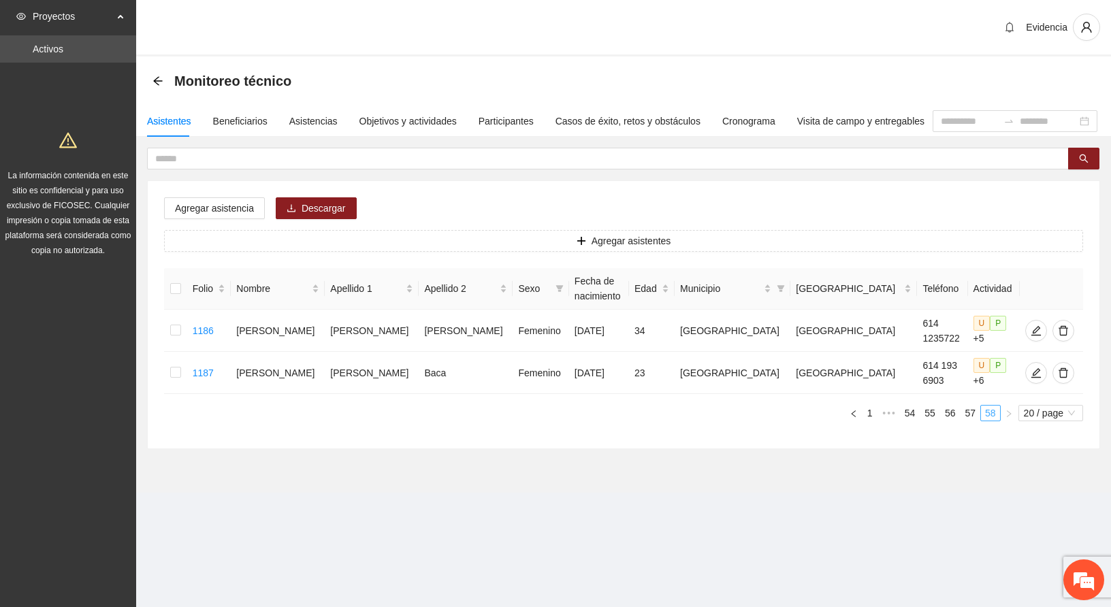
scroll to position [0, 0]
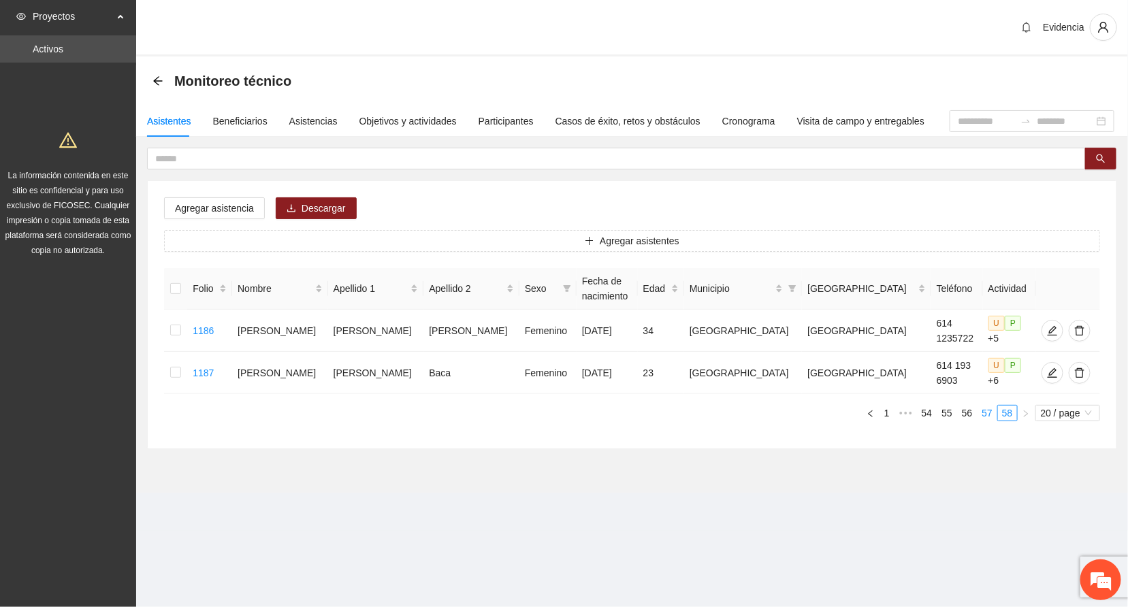
click at [985, 406] on link "57" at bounding box center [986, 413] width 19 height 15
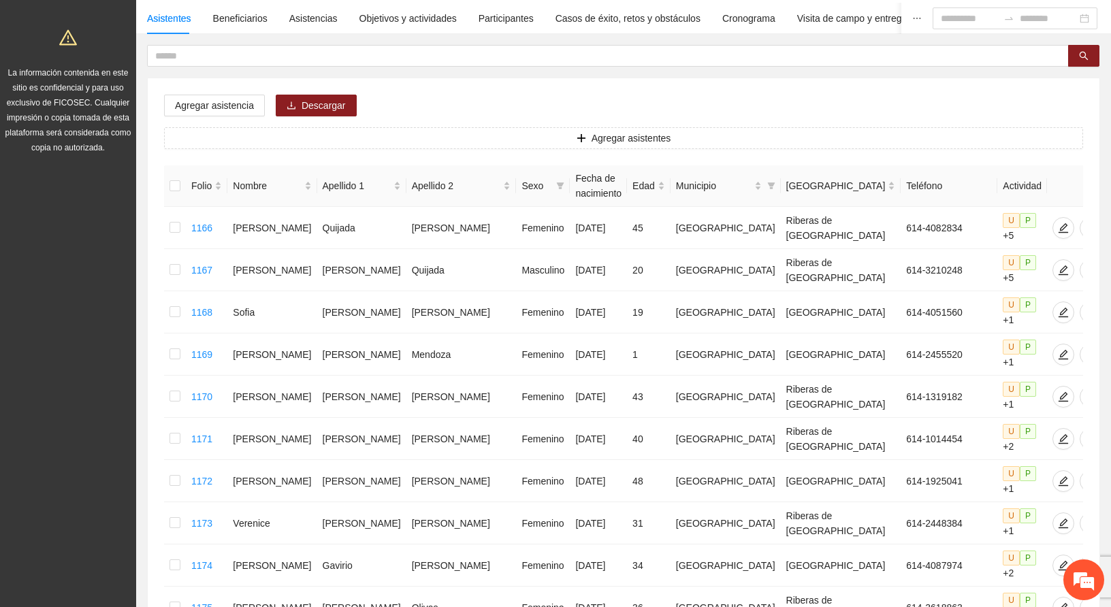
scroll to position [96, 0]
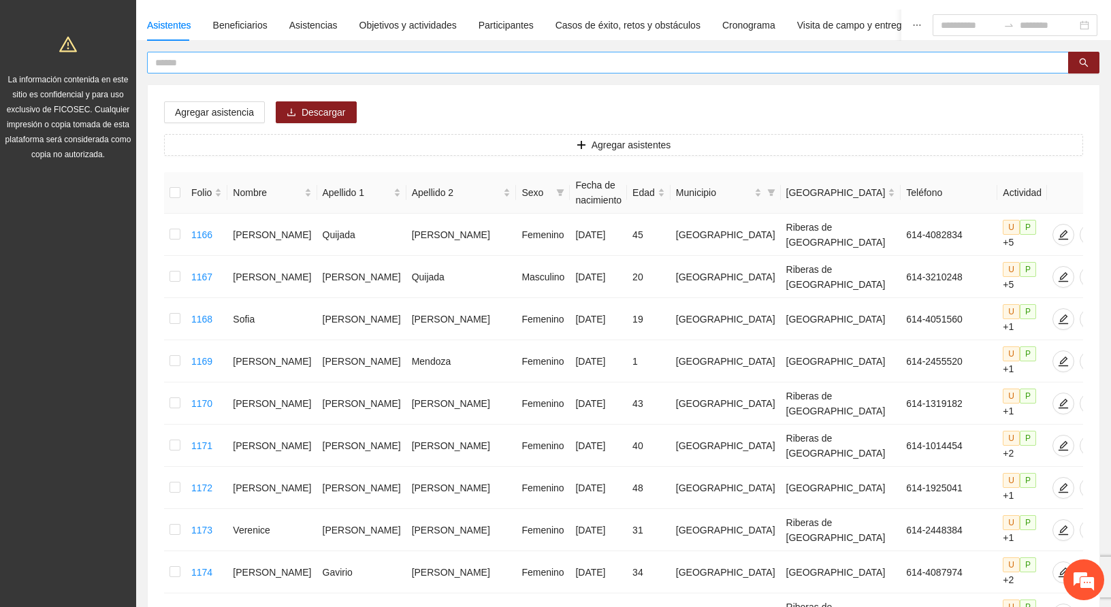
click at [258, 56] on input "text" at bounding box center [602, 62] width 894 height 15
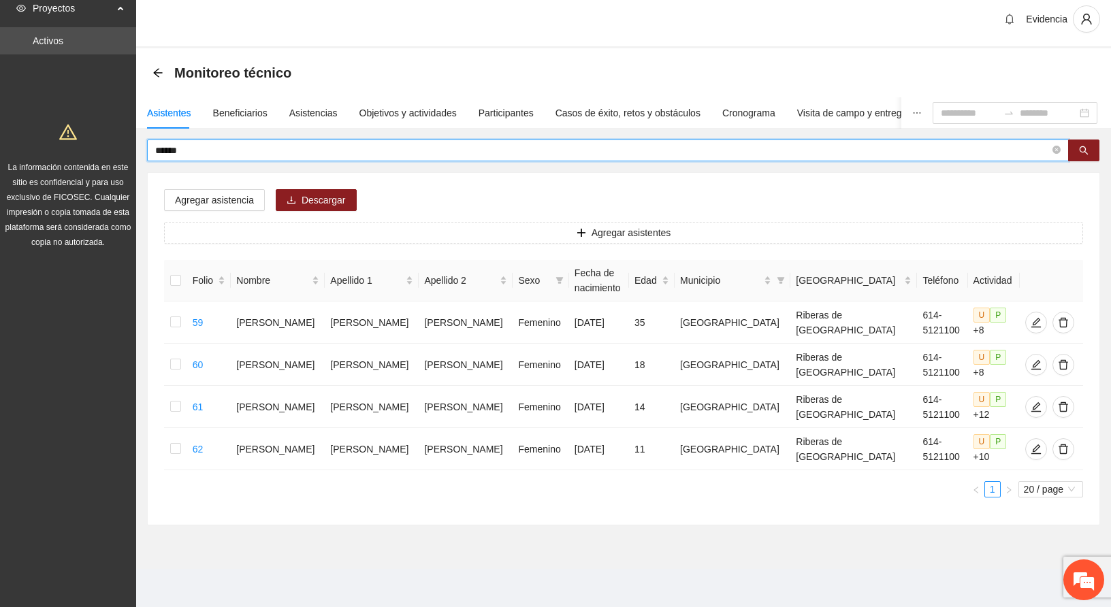
scroll to position [8, 0]
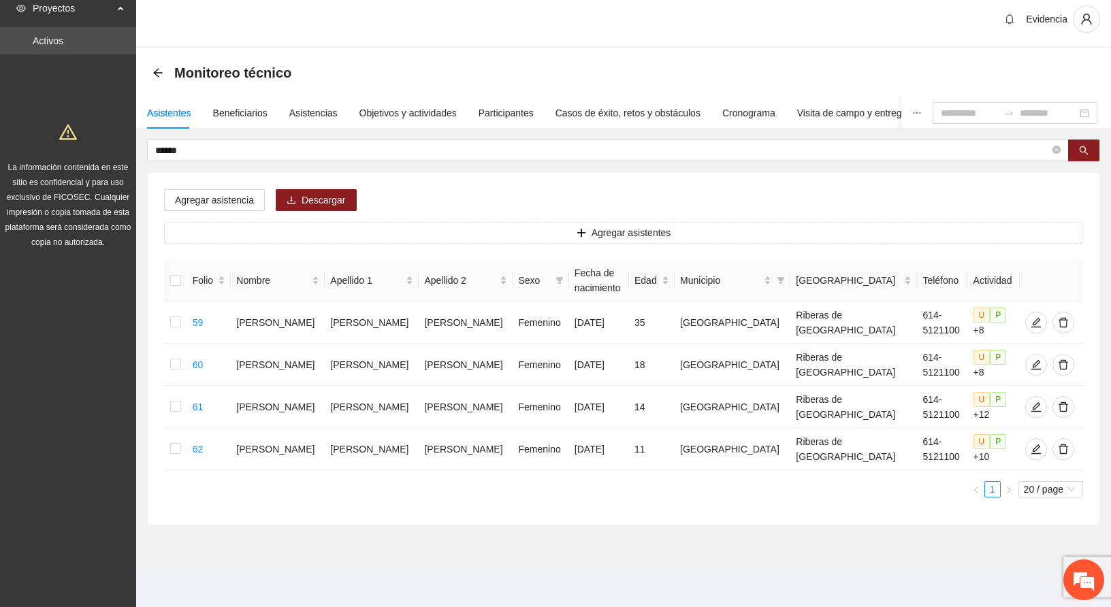
click at [1099, 60] on div "Monitoreo técnico" at bounding box center [623, 72] width 975 height 49
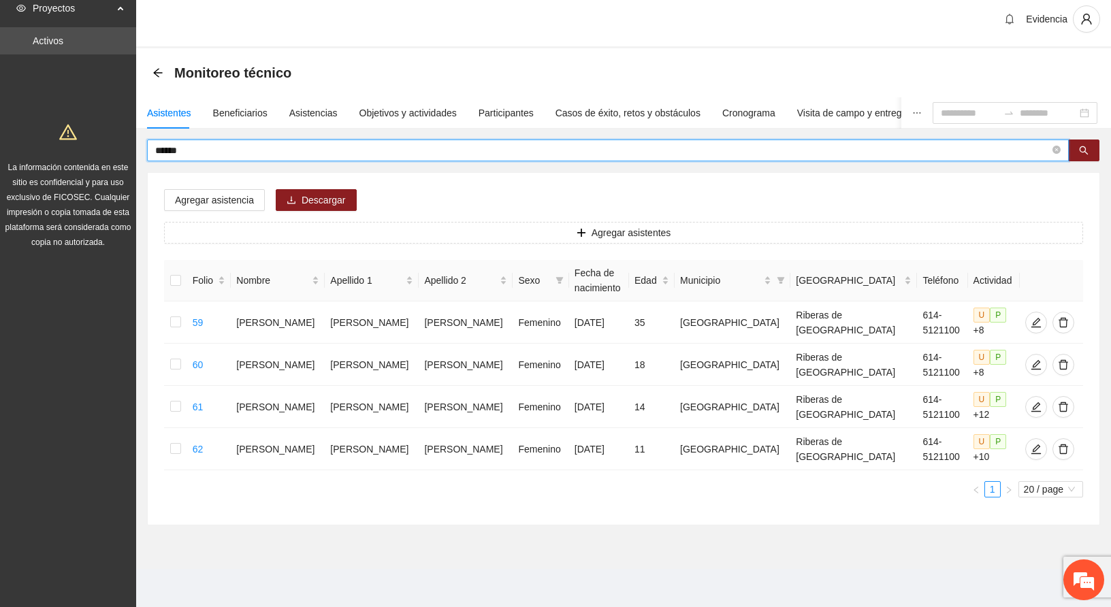
drag, startPoint x: 202, startPoint y: 151, endPoint x: 20, endPoint y: 168, distance: 182.5
click at [20, 168] on section "Proyectos Activos La información contenida en este sitio es confidencial y para…" at bounding box center [555, 299] width 1111 height 615
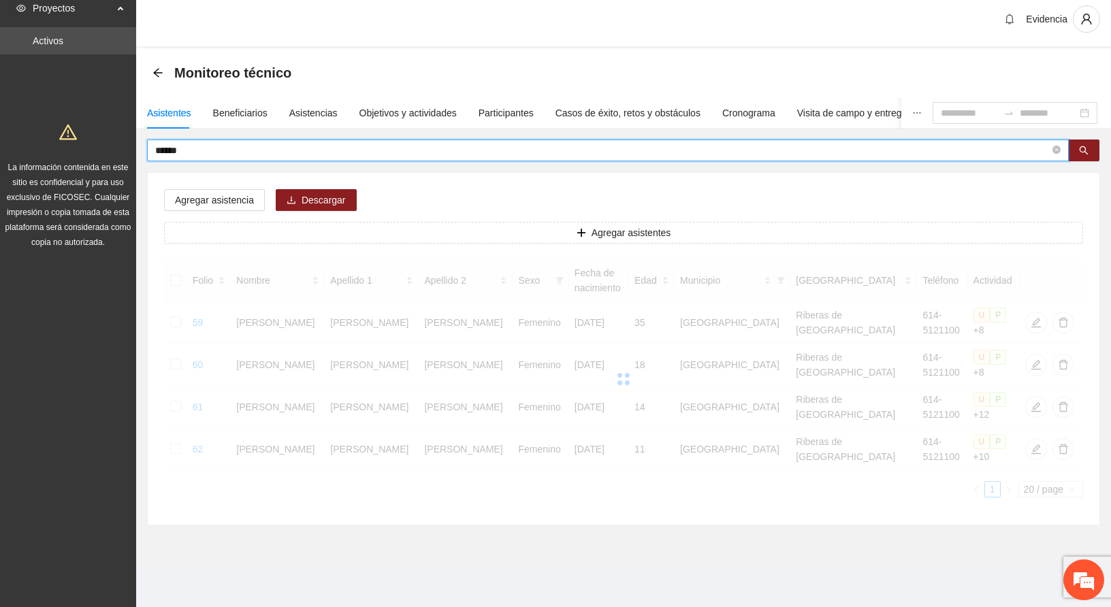
scroll to position [0, 0]
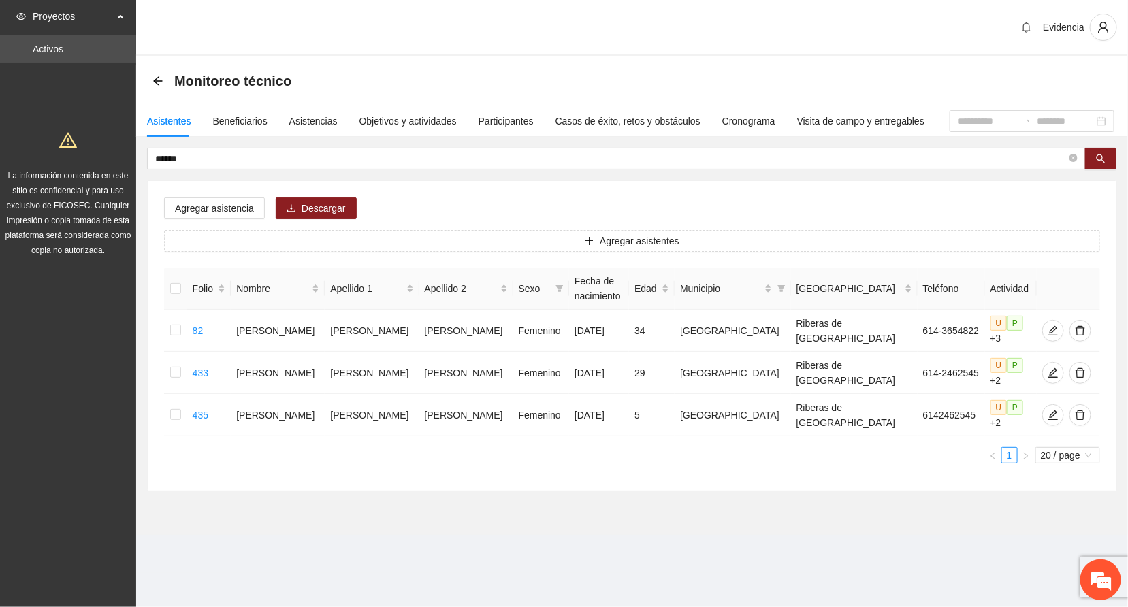
click at [1103, 205] on div "Agregar asistencia Descargar Agregar asistentes Folio Nombre Apellido 1 Apellid…" at bounding box center [632, 336] width 968 height 310
drag, startPoint x: 206, startPoint y: 166, endPoint x: 197, endPoint y: 164, distance: 9.7
click at [197, 164] on span "******" at bounding box center [616, 159] width 939 height 22
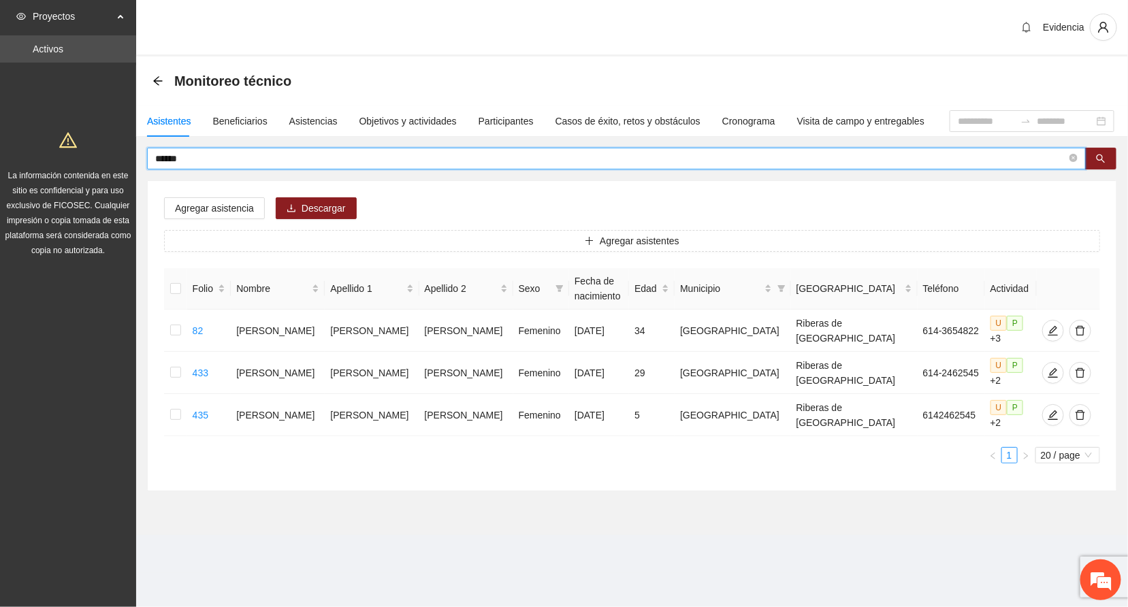
drag, startPoint x: 197, startPoint y: 164, endPoint x: 58, endPoint y: 135, distance: 141.9
click at [58, 135] on section "Proyectos Activos La información contenida en este sitio es confidencial y para…" at bounding box center [564, 303] width 1128 height 607
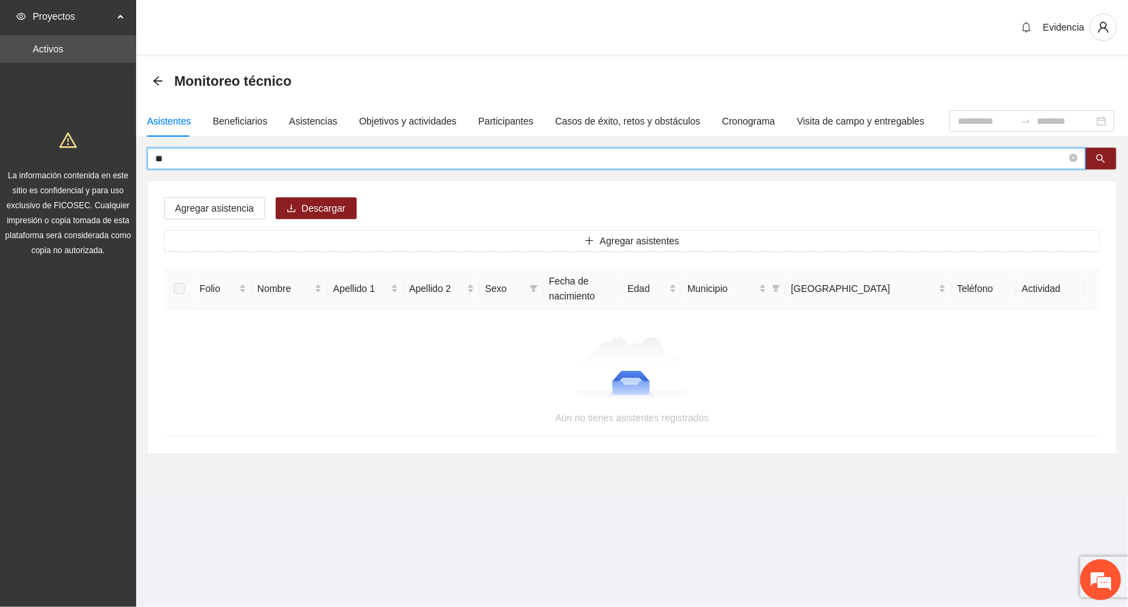
type input "*"
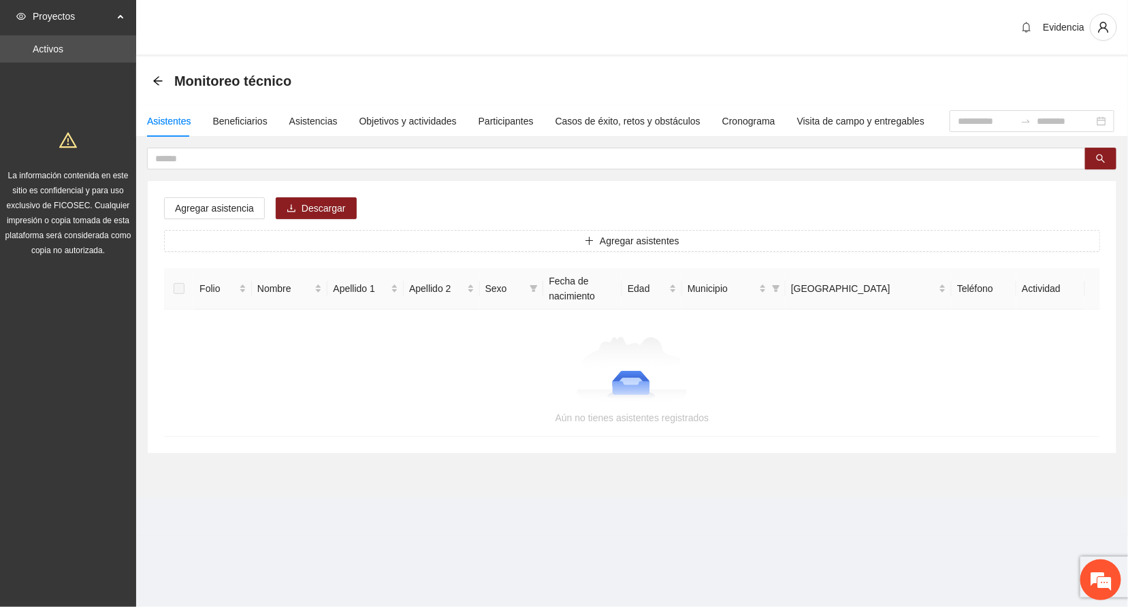
click at [1107, 84] on div "Monitoreo técnico" at bounding box center [631, 80] width 959 height 27
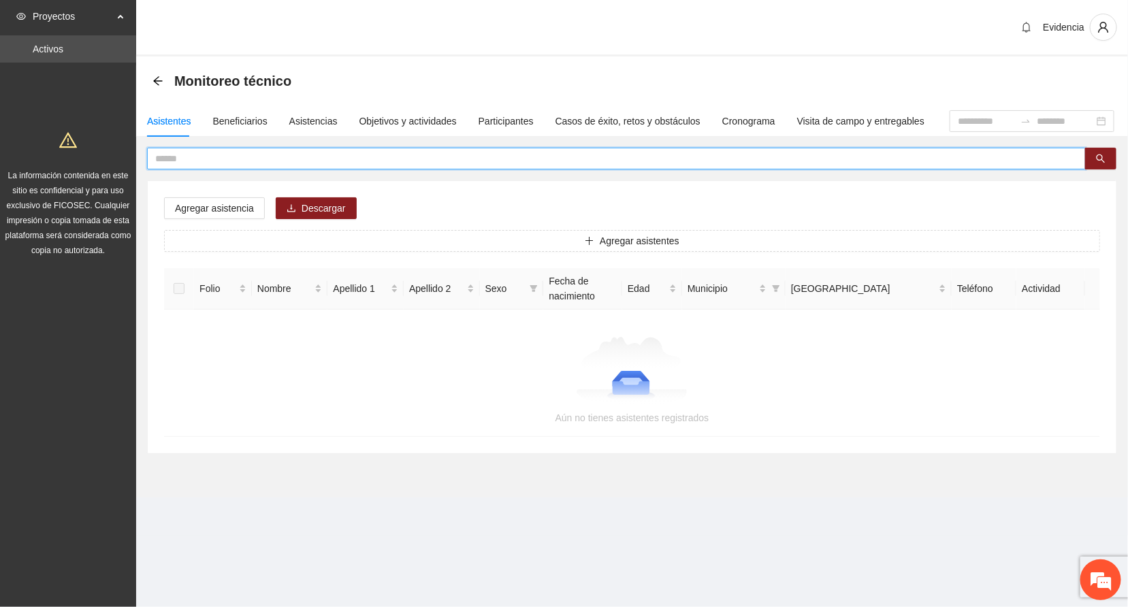
click at [297, 163] on input "text" at bounding box center [610, 158] width 911 height 15
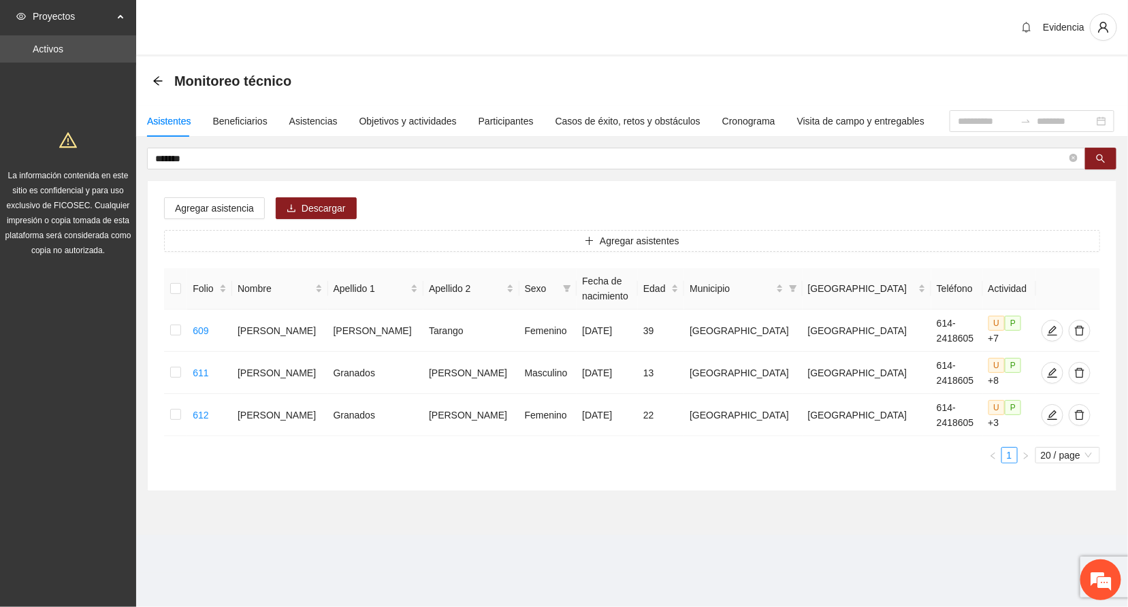
click at [1097, 82] on div "Monitoreo técnico" at bounding box center [631, 80] width 959 height 27
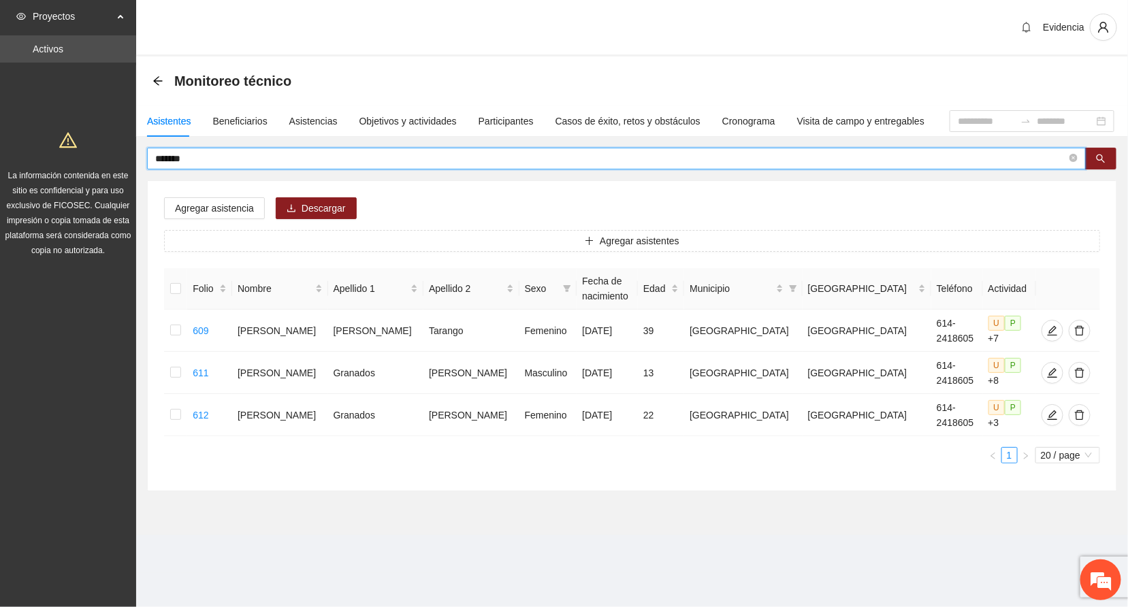
drag, startPoint x: 272, startPoint y: 160, endPoint x: 48, endPoint y: 147, distance: 224.3
click at [48, 147] on section "Proyectos Activos La información contenida en este sitio es confidencial y para…" at bounding box center [564, 303] width 1128 height 607
type input "********"
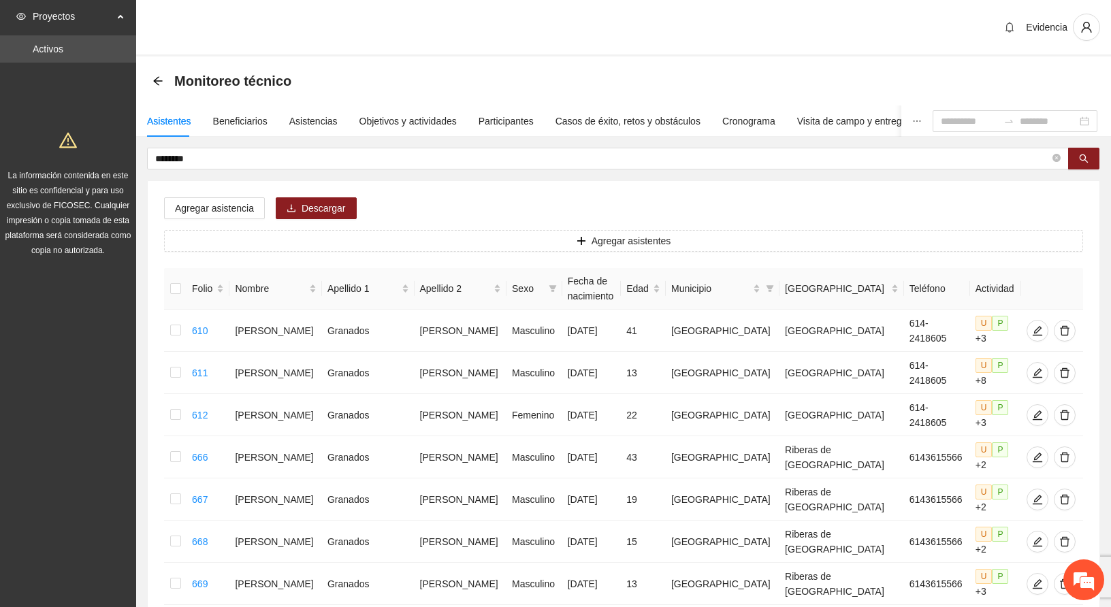
click at [1090, 78] on div "Monitoreo técnico" at bounding box center [623, 80] width 942 height 27
click at [329, 118] on div "Asistencias" at bounding box center [313, 121] width 48 height 15
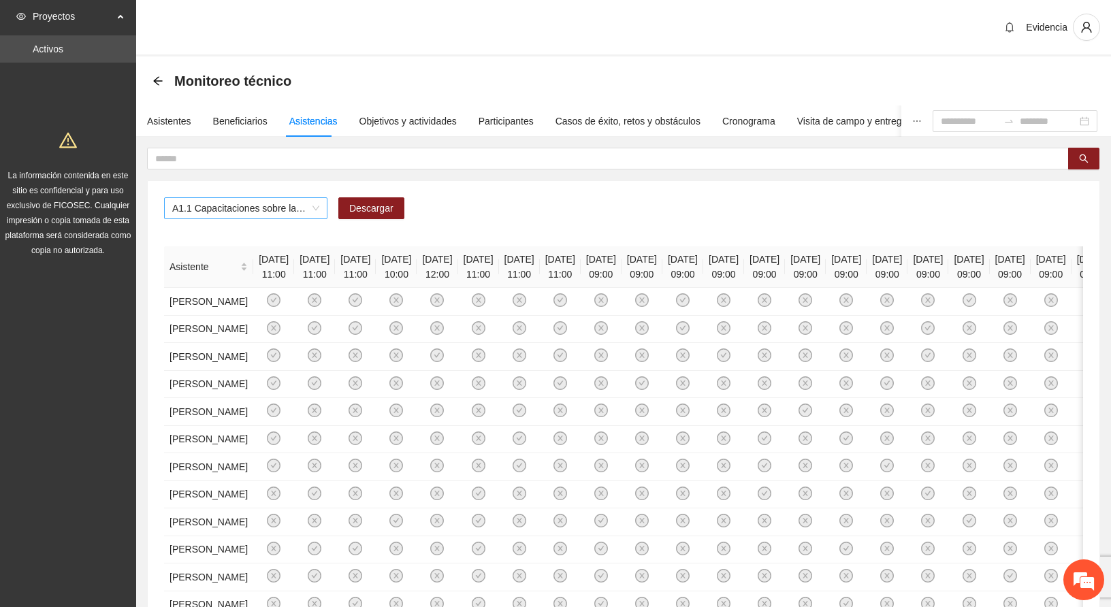
click at [289, 211] on span "A1.1 Capacitaciones sobre la metodología de funcionamiento familiar a promotora…" at bounding box center [245, 208] width 147 height 20
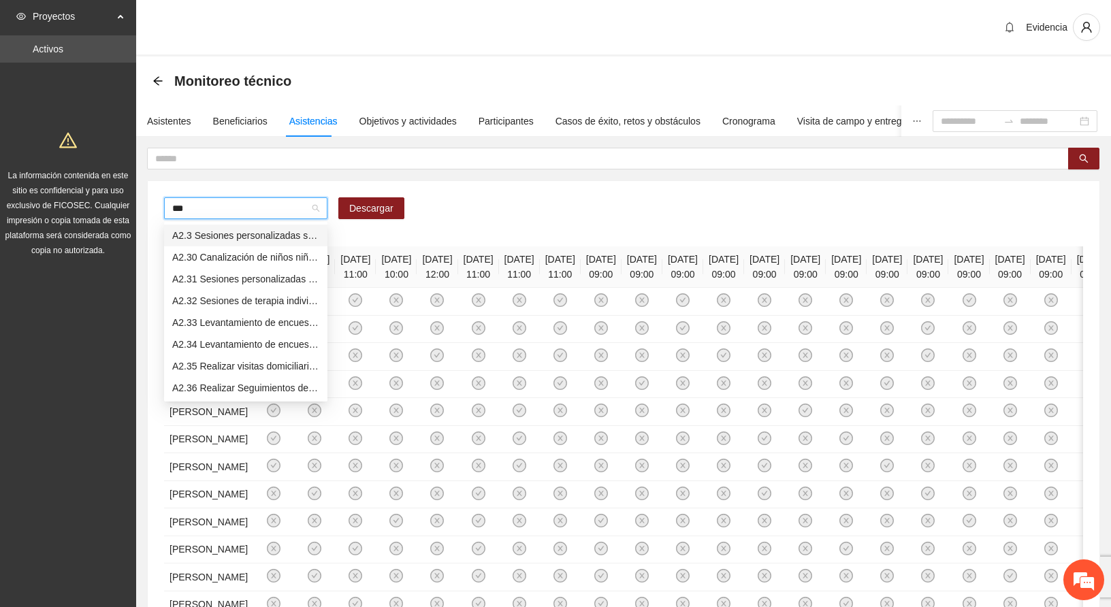
type input "****"
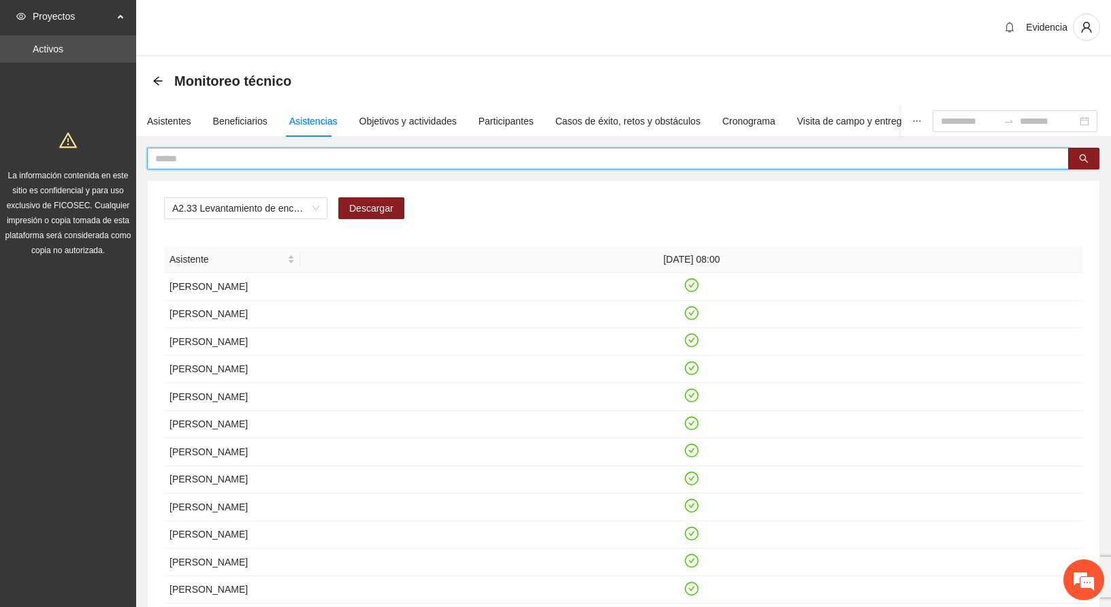
click at [198, 156] on input "text" at bounding box center [602, 158] width 894 height 15
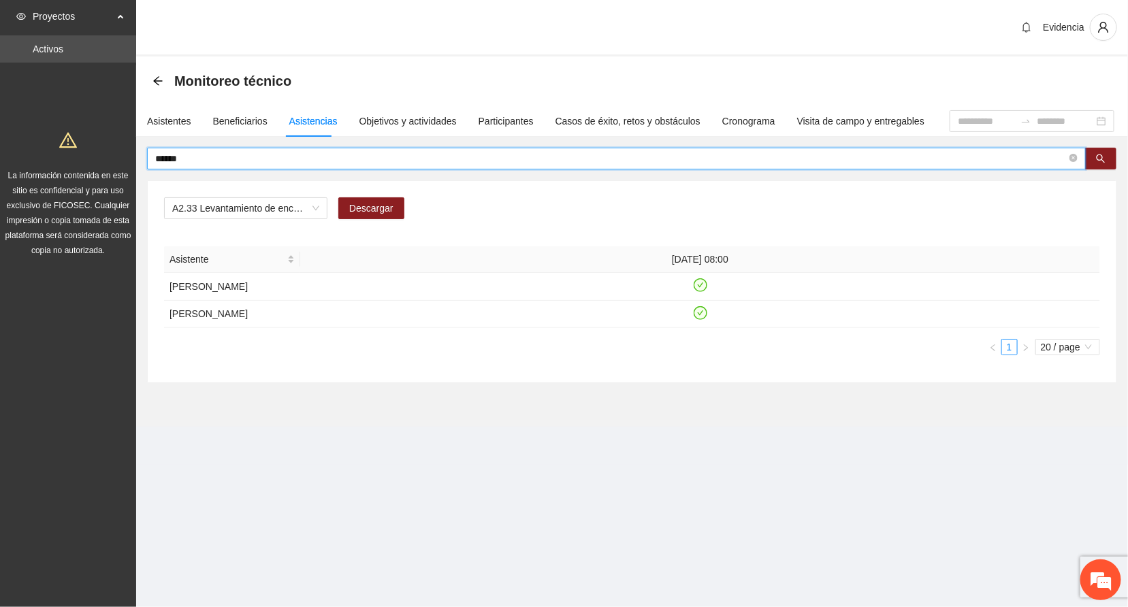
click at [607, 510] on section "Proyectos Activos La información contenida en este sitio es confidencial y para…" at bounding box center [564, 303] width 1128 height 607
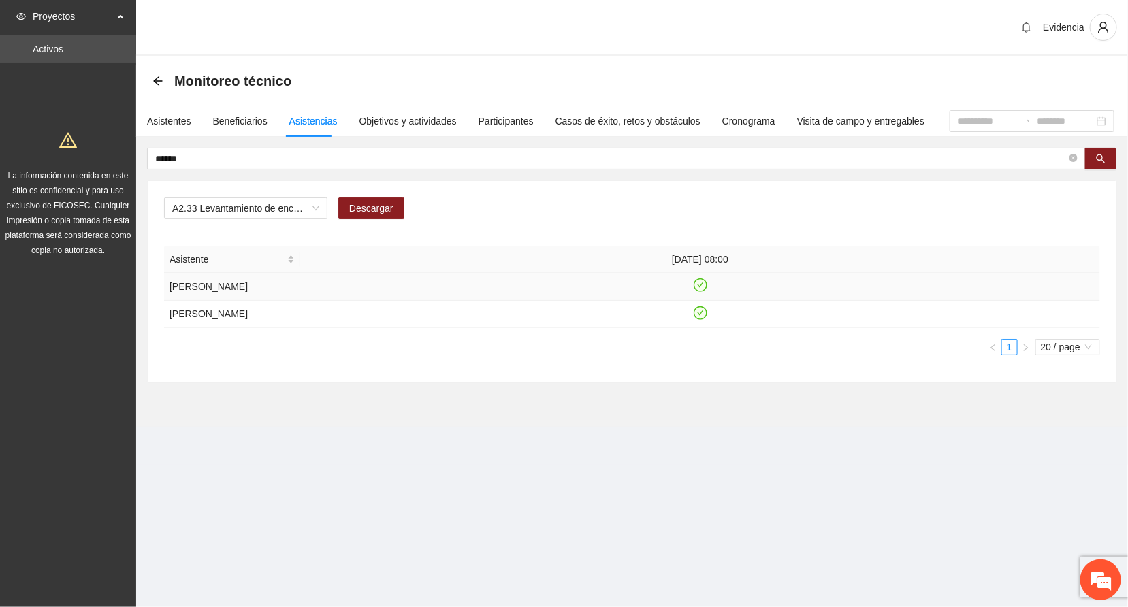
click at [698, 287] on icon "check-circle" at bounding box center [700, 284] width 6 height 5
click at [441, 55] on div "Evidencia" at bounding box center [632, 28] width 992 height 56
click at [378, 25] on div "Evidencia" at bounding box center [632, 28] width 992 height 56
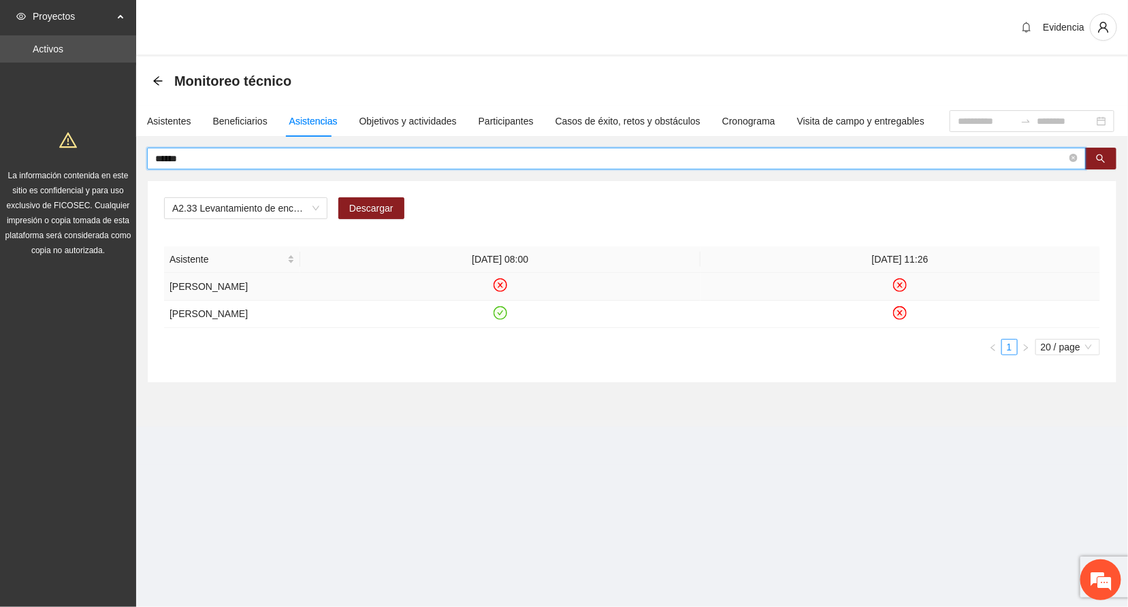
drag, startPoint x: 201, startPoint y: 157, endPoint x: 88, endPoint y: 155, distance: 113.0
click at [88, 155] on section "Proyectos Activos La información contenida en este sitio es confidencial y para…" at bounding box center [564, 303] width 1128 height 607
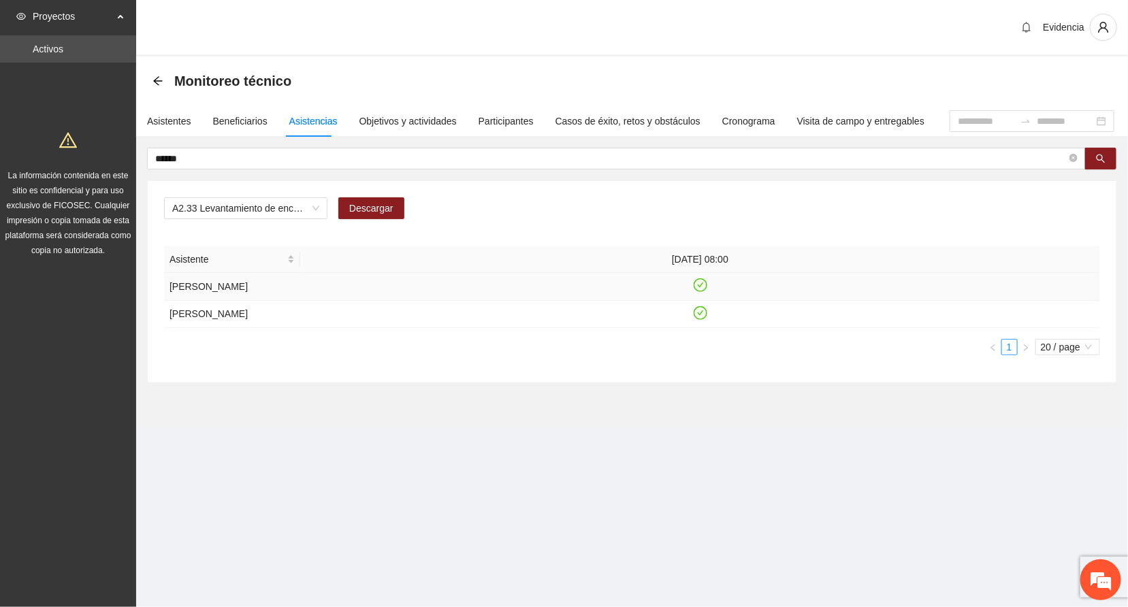
click at [702, 289] on icon "check-circle" at bounding box center [700, 286] width 12 height 12
click at [715, 23] on div "Evidencia" at bounding box center [632, 28] width 992 height 56
click at [701, 287] on icon "check-circle" at bounding box center [700, 284] width 6 height 5
click at [186, 165] on input "******" at bounding box center [610, 158] width 911 height 15
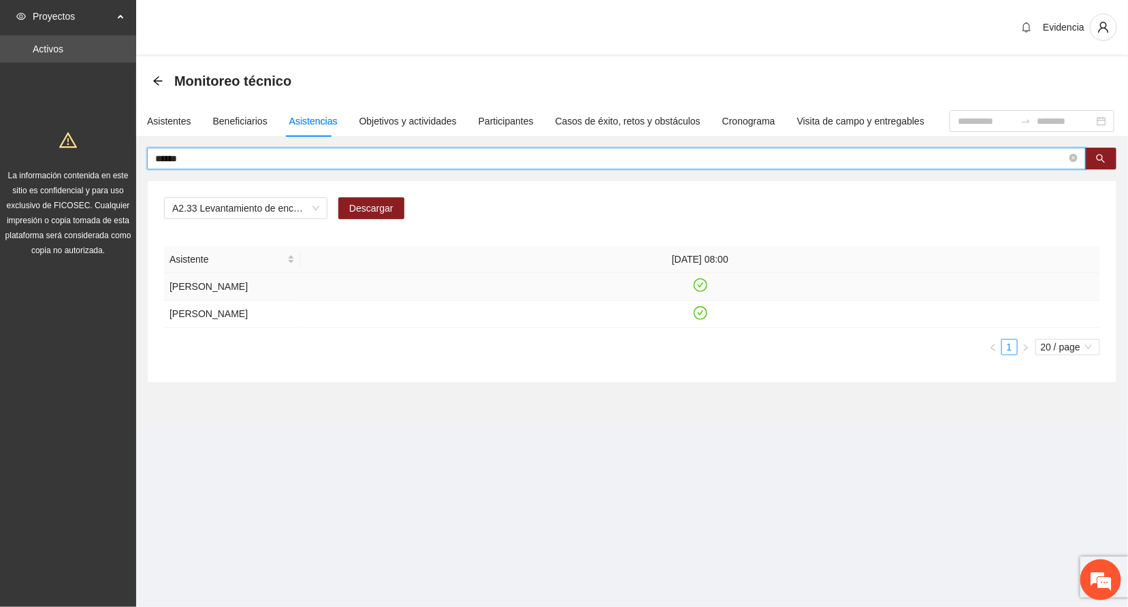
drag, startPoint x: 193, startPoint y: 165, endPoint x: 93, endPoint y: 163, distance: 100.1
click at [93, 163] on section "Proyectos Activos La información contenida en este sitio es confidencial y para…" at bounding box center [564, 303] width 1128 height 607
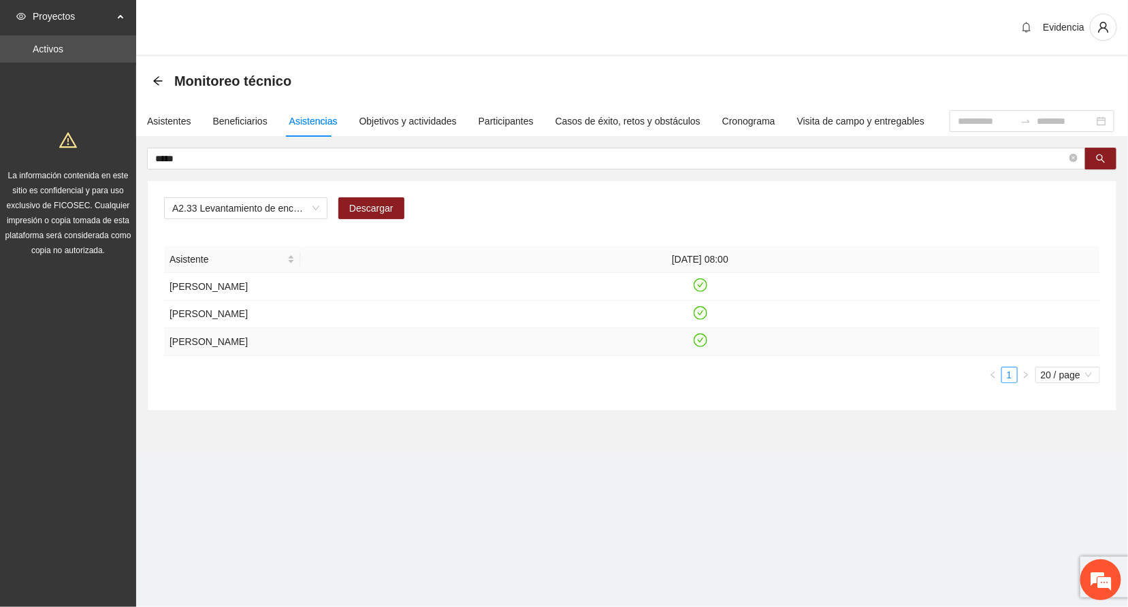
click at [703, 346] on icon "check-circle" at bounding box center [700, 341] width 12 height 12
click at [169, 530] on section "Proyectos Activos La información contenida en este sitio es confidencial y para…" at bounding box center [564, 303] width 1128 height 607
click at [543, 207] on div "A2.33 Levantamiento de encuestas de satisfacción para personas adultas en Riber…" at bounding box center [632, 213] width 936 height 33
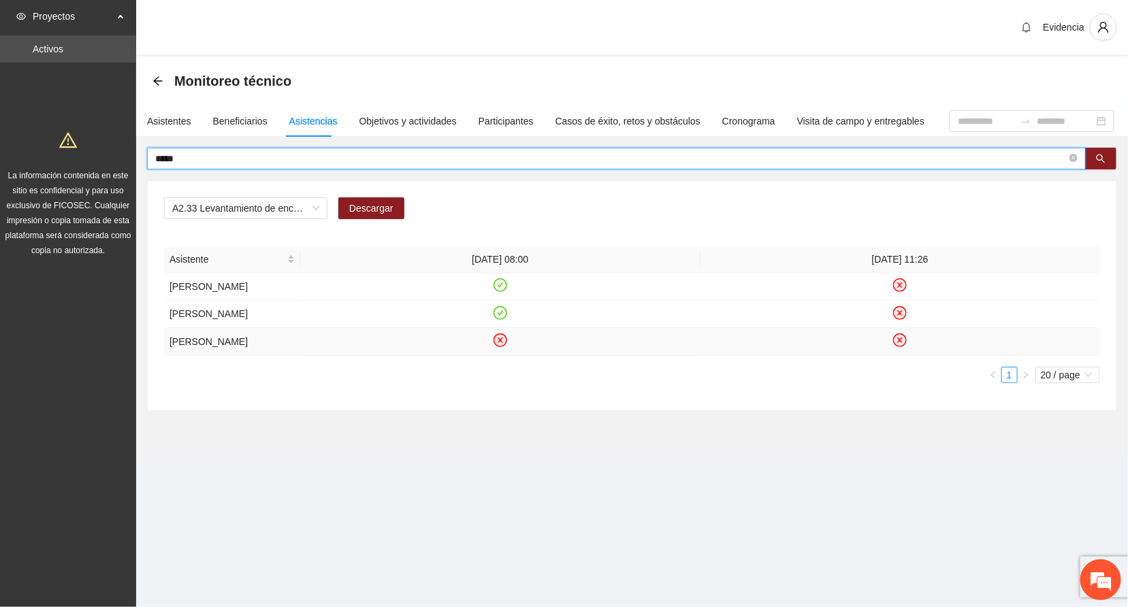
drag, startPoint x: 215, startPoint y: 158, endPoint x: 121, endPoint y: 142, distance: 95.3
click at [121, 142] on section "Proyectos Activos La información contenida en este sitio es confidencial y para…" at bounding box center [564, 303] width 1128 height 607
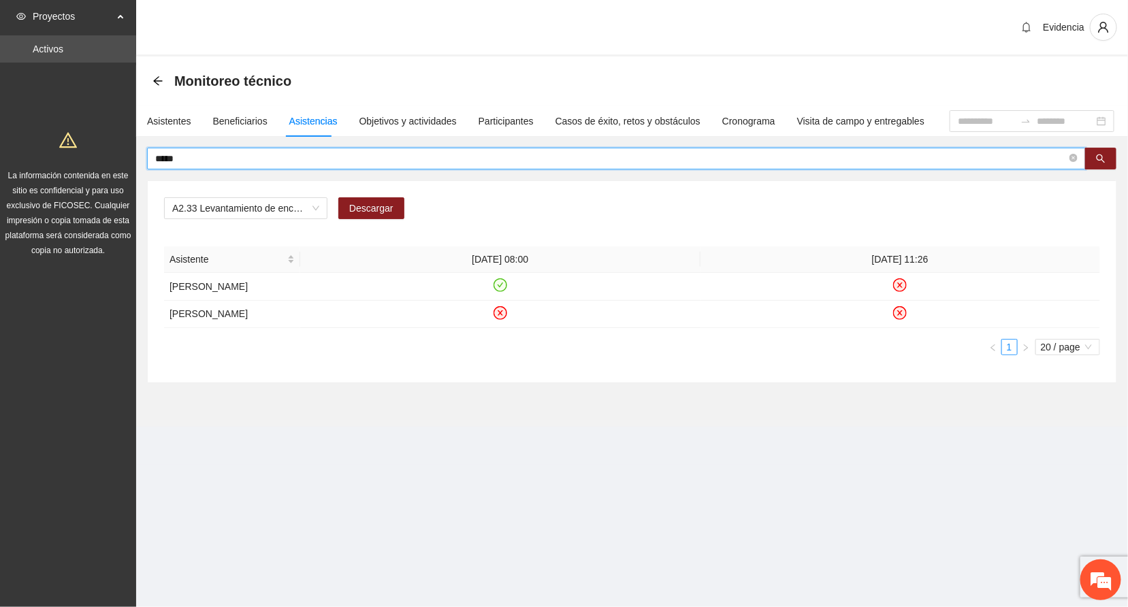
click at [207, 154] on input "*****" at bounding box center [610, 158] width 911 height 15
drag, startPoint x: 97, startPoint y: 159, endPoint x: 57, endPoint y: 161, distance: 39.5
click at [57, 161] on section "Proyectos Activos La información contenida en este sitio es confidencial y para…" at bounding box center [564, 303] width 1128 height 607
type input "******"
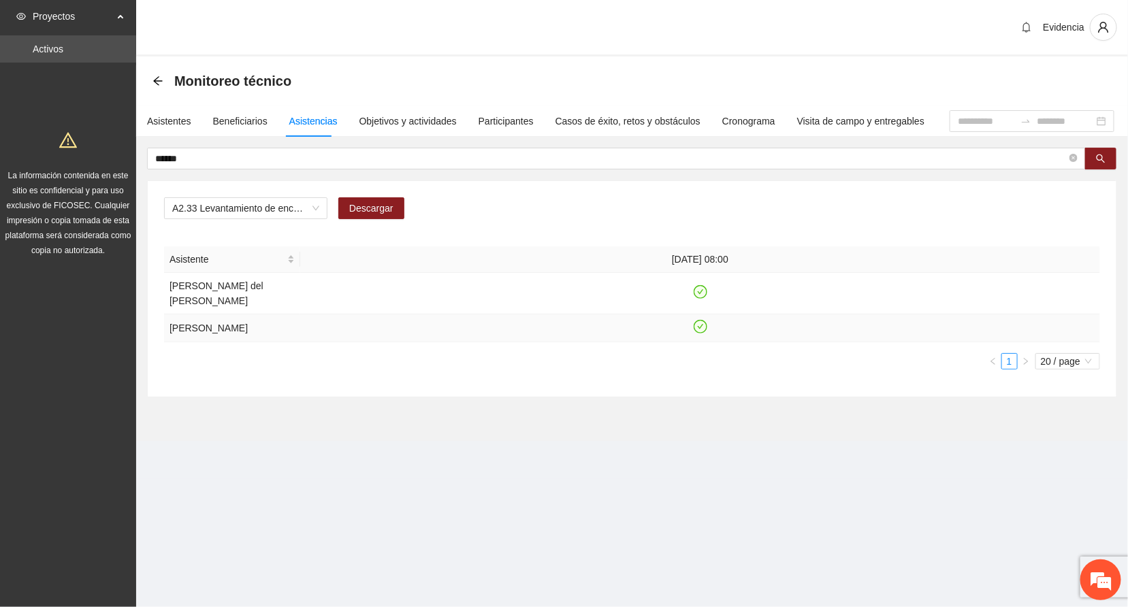
click at [704, 331] on icon "check-circle" at bounding box center [700, 327] width 12 height 12
click at [304, 479] on section "Evidencia Monitoreo técnico Asistentes Beneficiarios Asistencias Objetivos y ac…" at bounding box center [632, 239] width 992 height 479
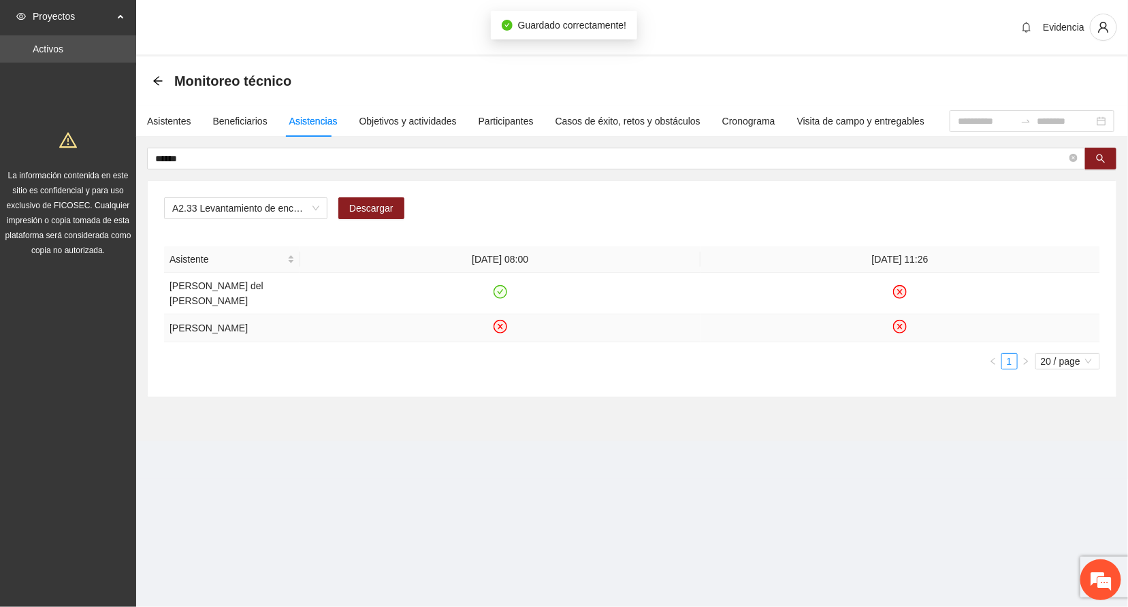
click at [737, 25] on div "Evidencia" at bounding box center [632, 28] width 992 height 56
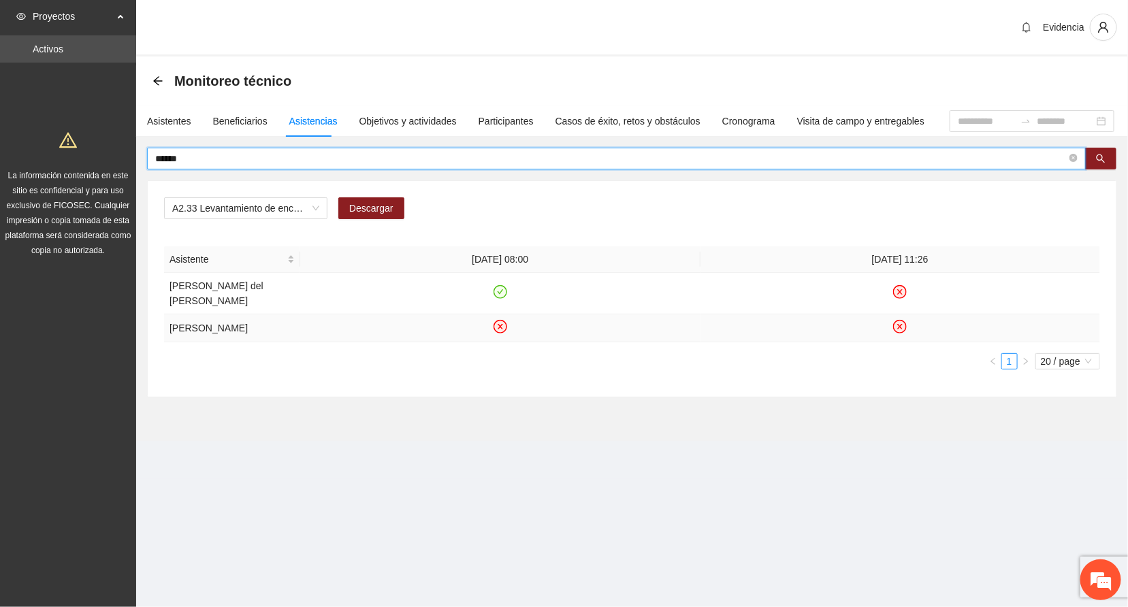
drag, startPoint x: 206, startPoint y: 156, endPoint x: 62, endPoint y: 147, distance: 144.6
click at [62, 147] on section "Proyectos Activos La información contenida en este sitio es confidencial y para…" at bounding box center [564, 303] width 1128 height 607
click at [1099, 149] on button "button" at bounding box center [1100, 159] width 31 height 22
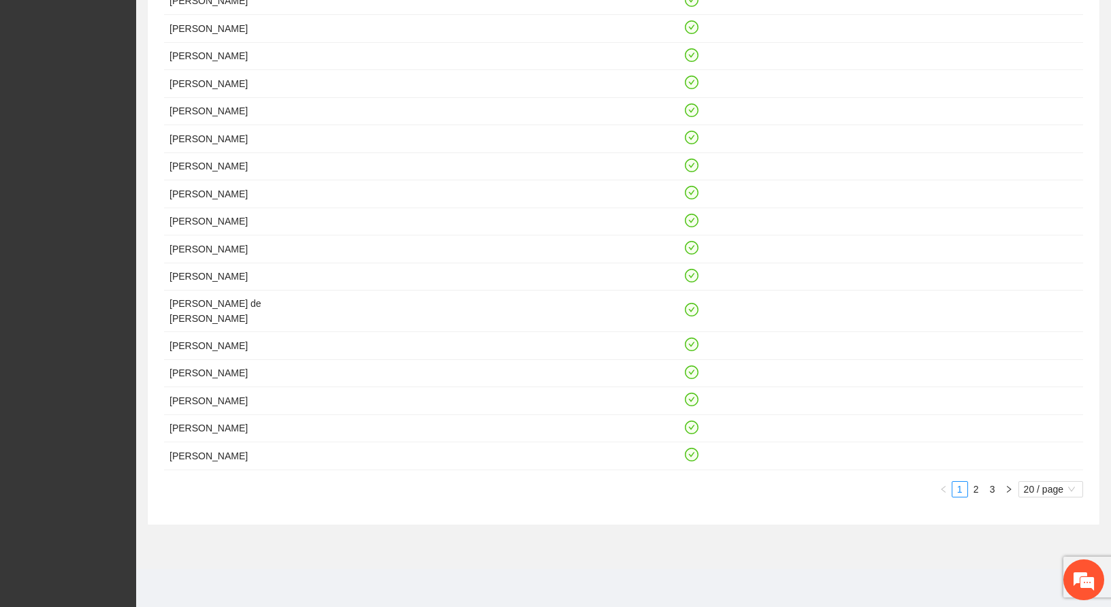
scroll to position [454, 0]
click at [1062, 490] on span "20 / page" at bounding box center [1051, 489] width 54 height 15
click at [1040, 578] on div "100 / page" at bounding box center [1051, 579] width 50 height 15
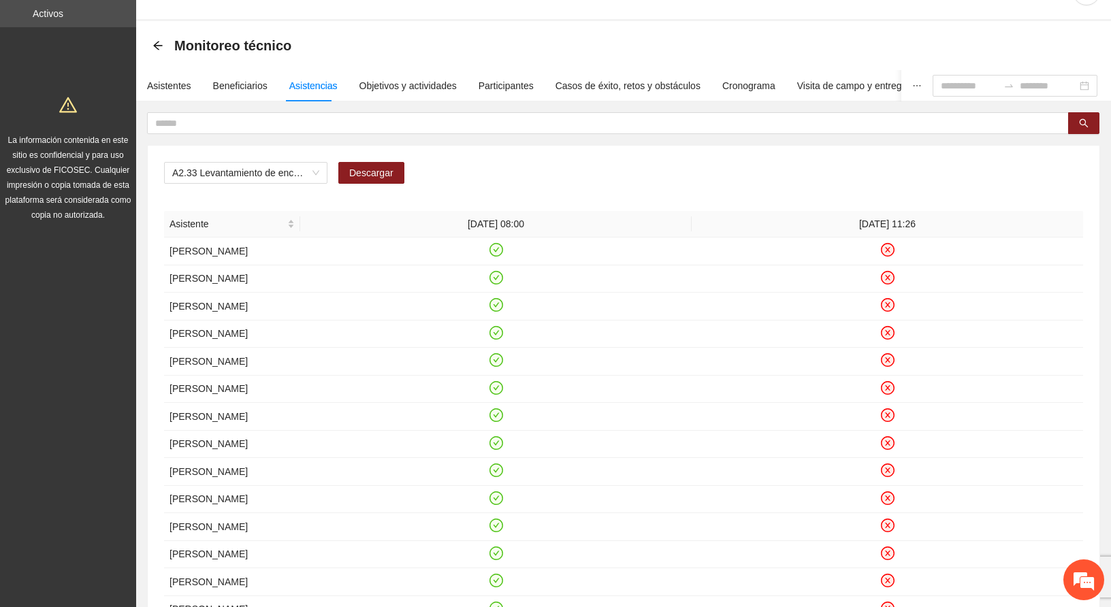
scroll to position [0, 0]
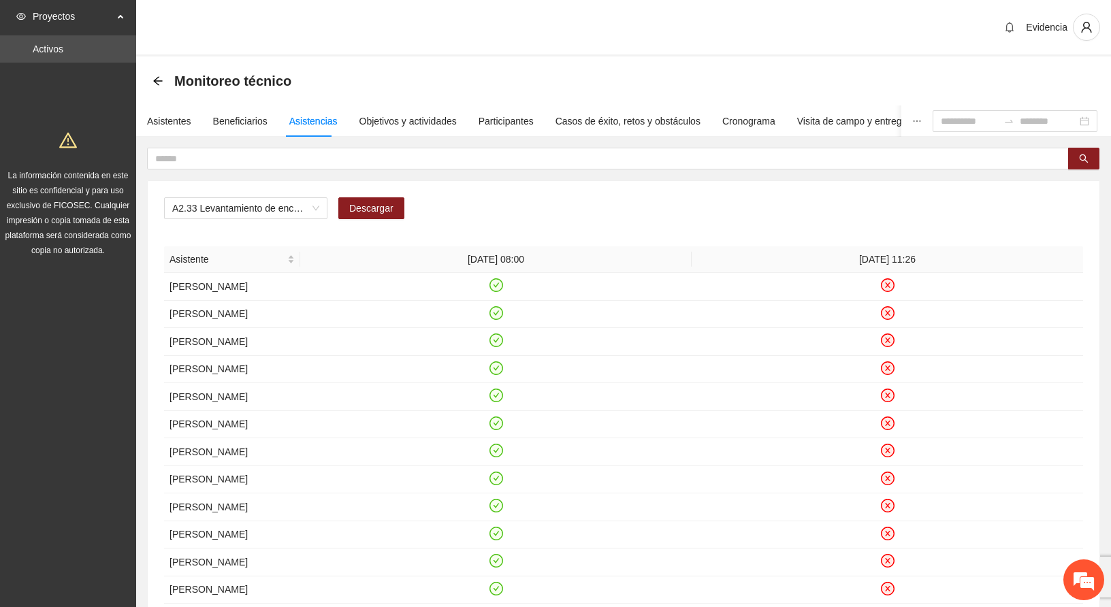
click at [441, 46] on div "Evidencia" at bounding box center [623, 28] width 975 height 56
click at [174, 121] on div "Asistentes" at bounding box center [169, 121] width 44 height 15
